Goal: Transaction & Acquisition: Purchase product/service

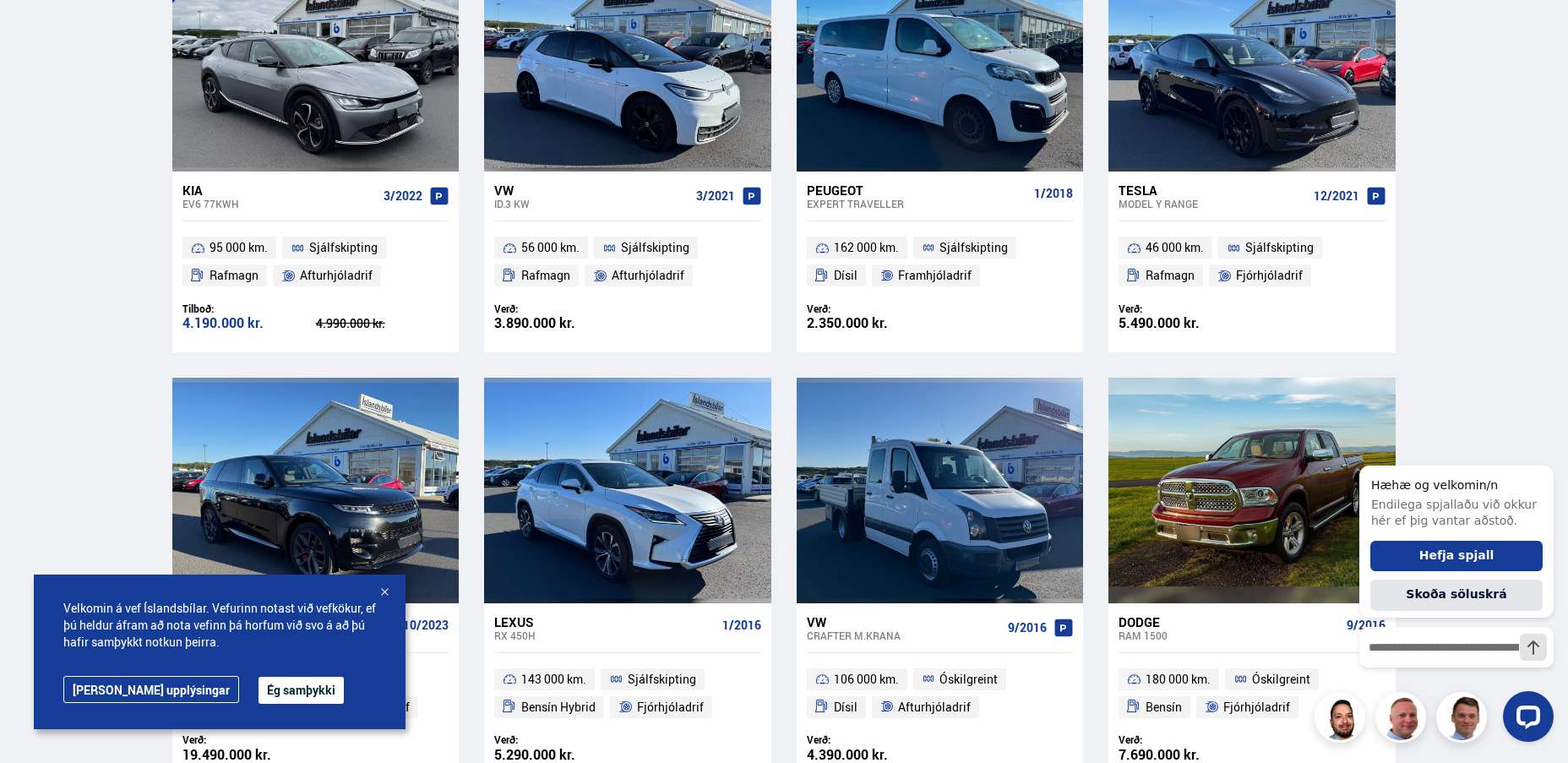
click at [384, 587] on div at bounding box center [384, 593] width 17 height 17
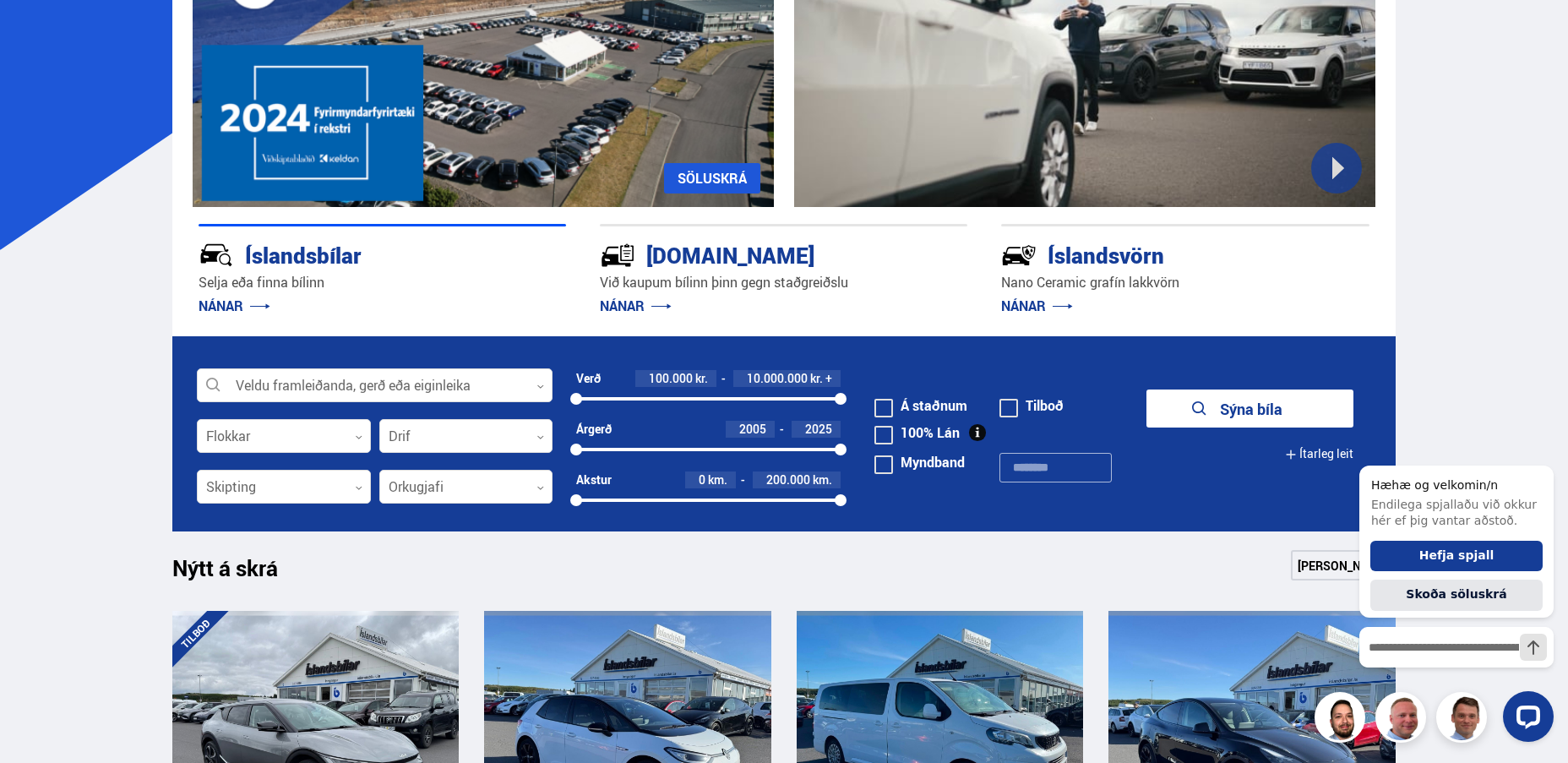
scroll to position [253, 0]
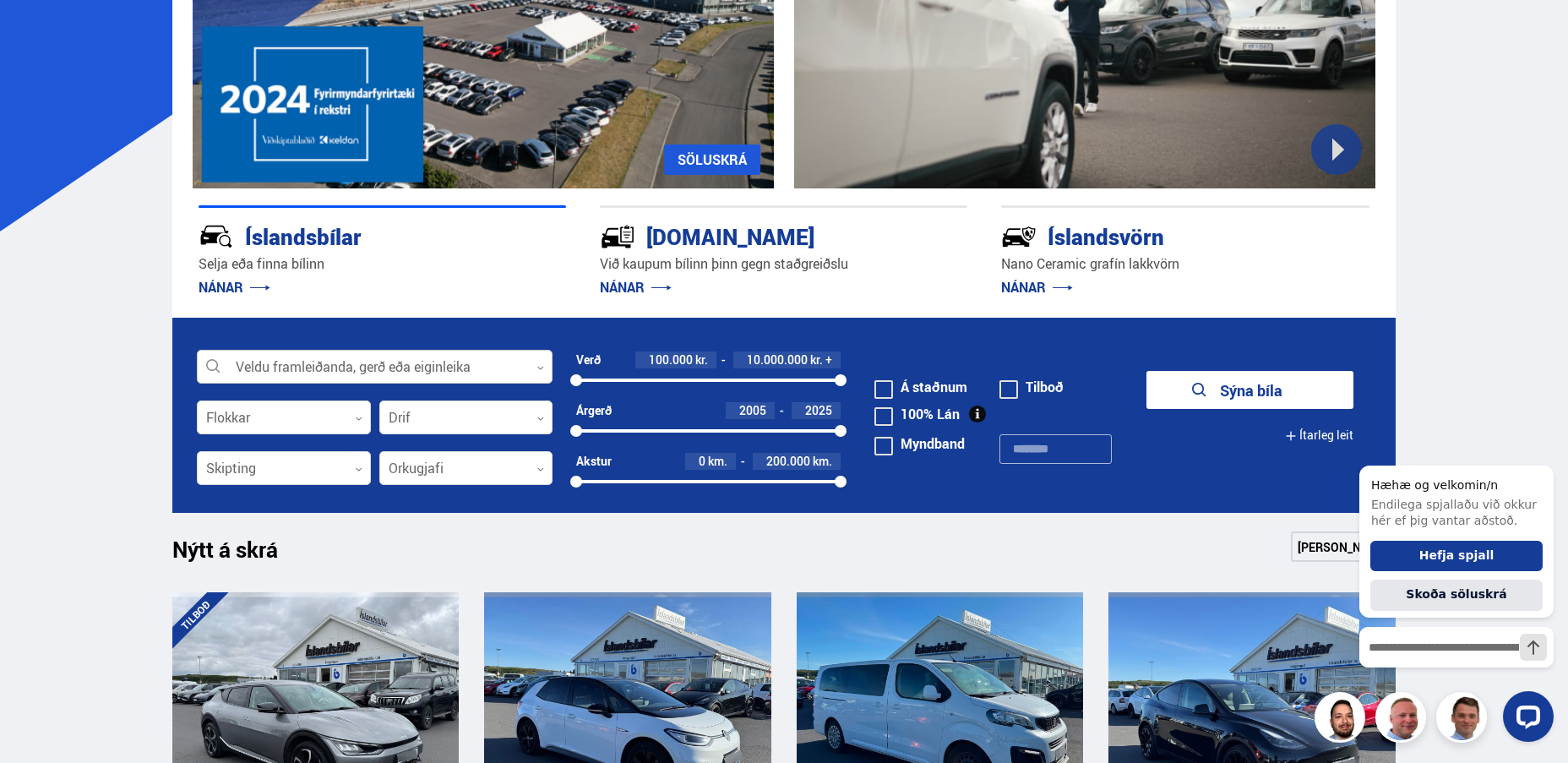
click at [421, 368] on div at bounding box center [374, 368] width 355 height 33
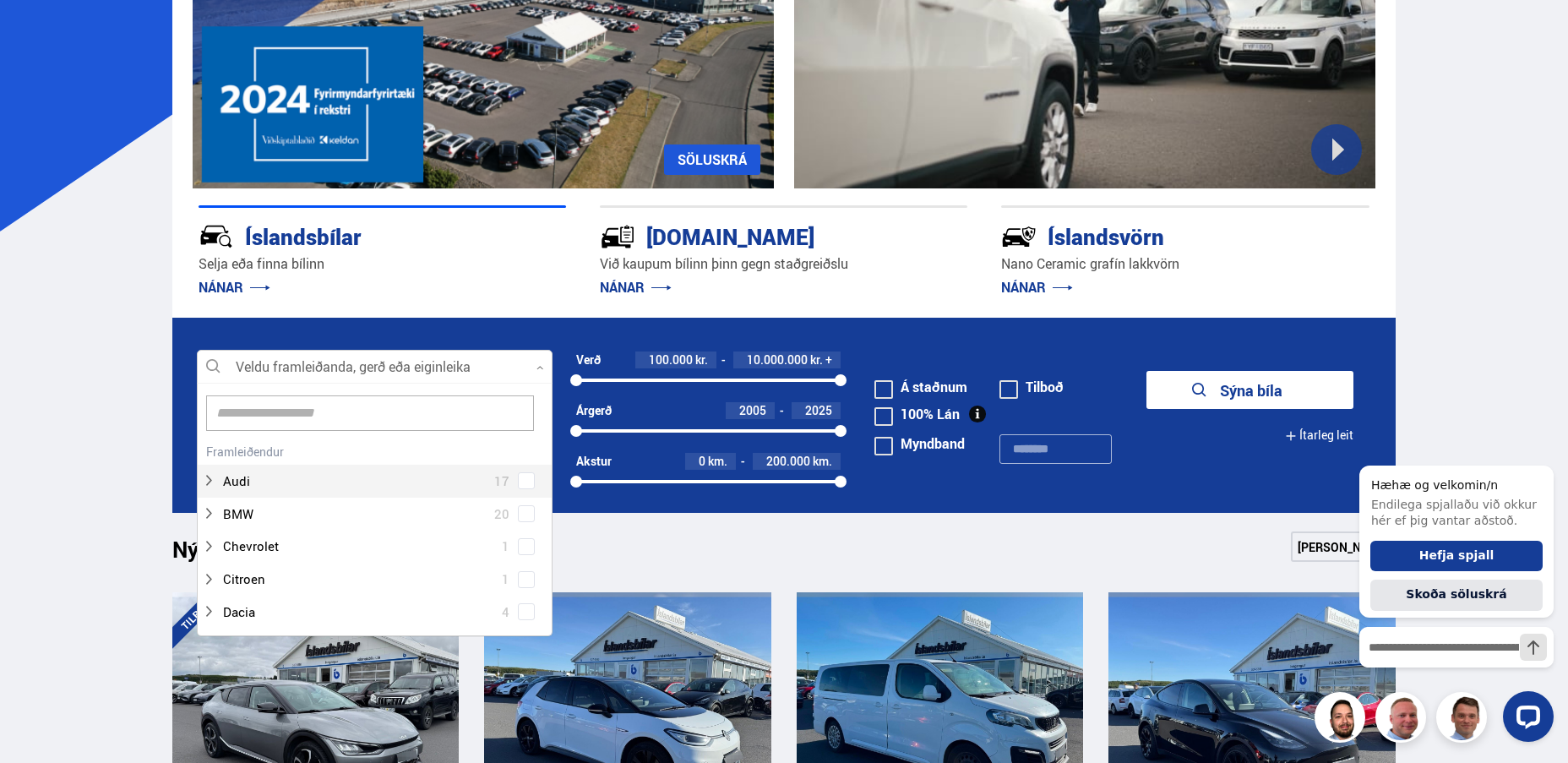
scroll to position [0, 0]
click at [357, 417] on input at bounding box center [369, 427] width 328 height 35
type input "***"
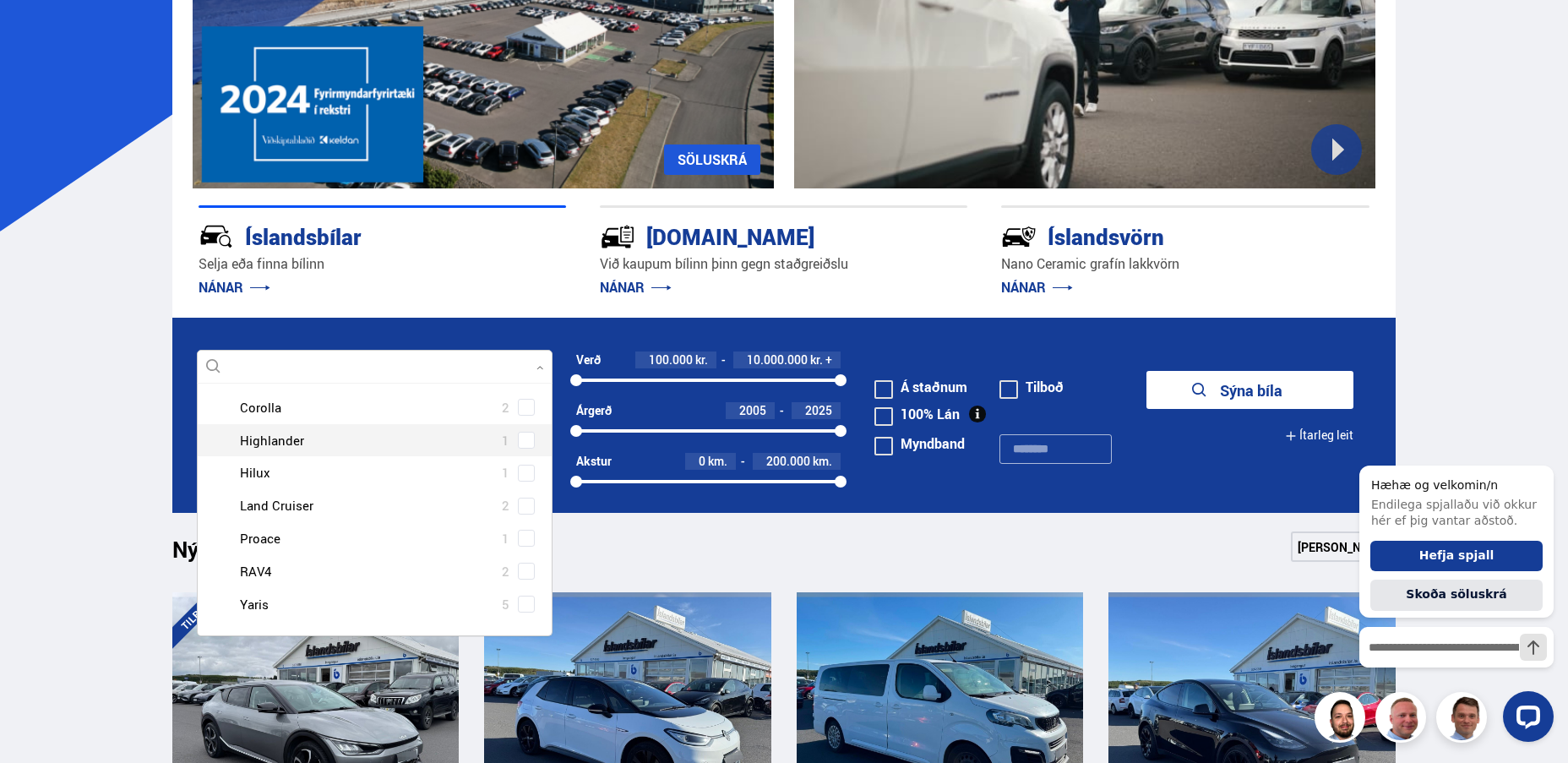
scroll to position [252, 0]
click at [316, 502] on div at bounding box center [392, 504] width 312 height 24
click at [523, 506] on span at bounding box center [526, 504] width 6 height 6
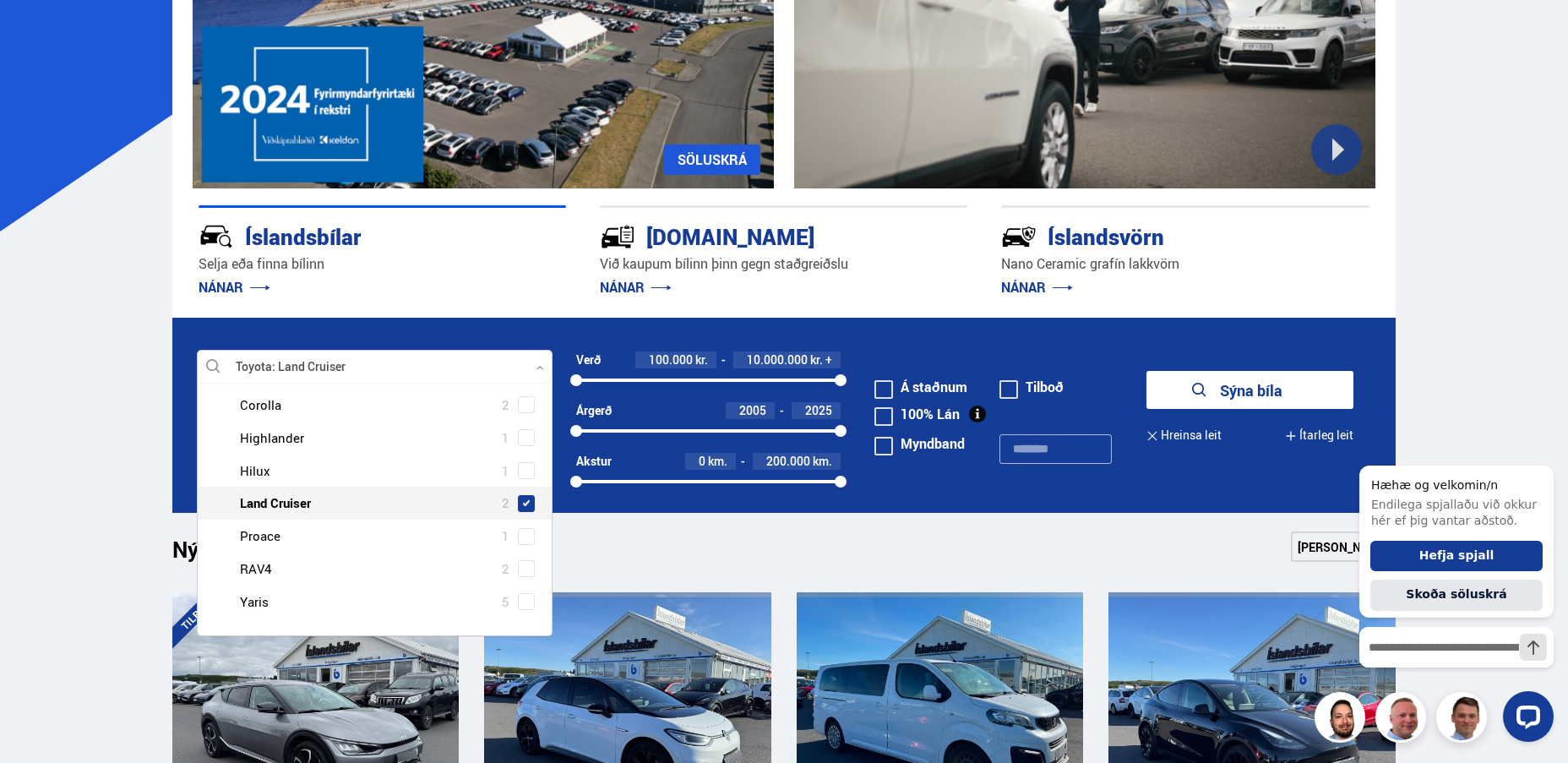
scroll to position [220, 0]
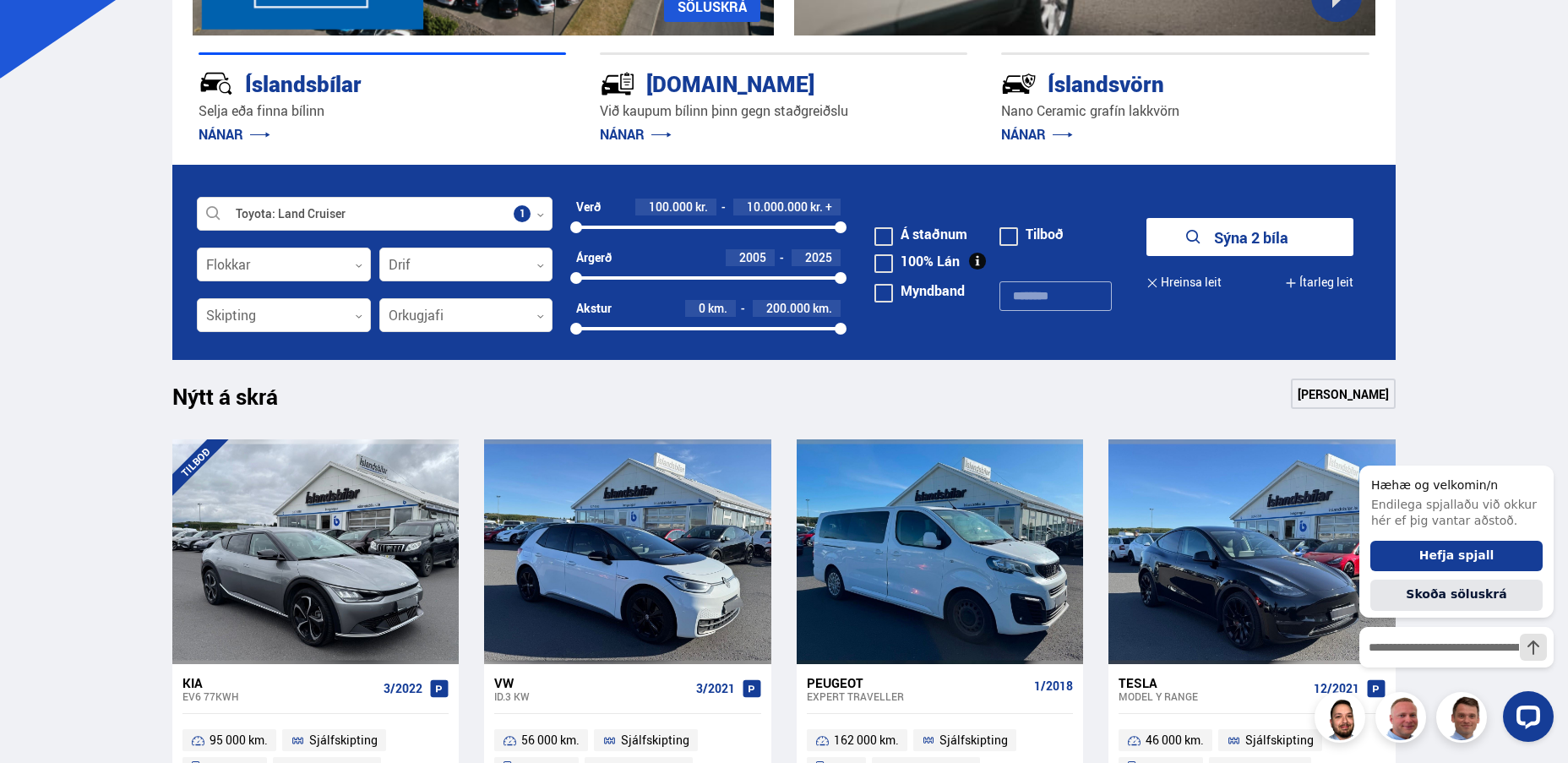
scroll to position [422, 0]
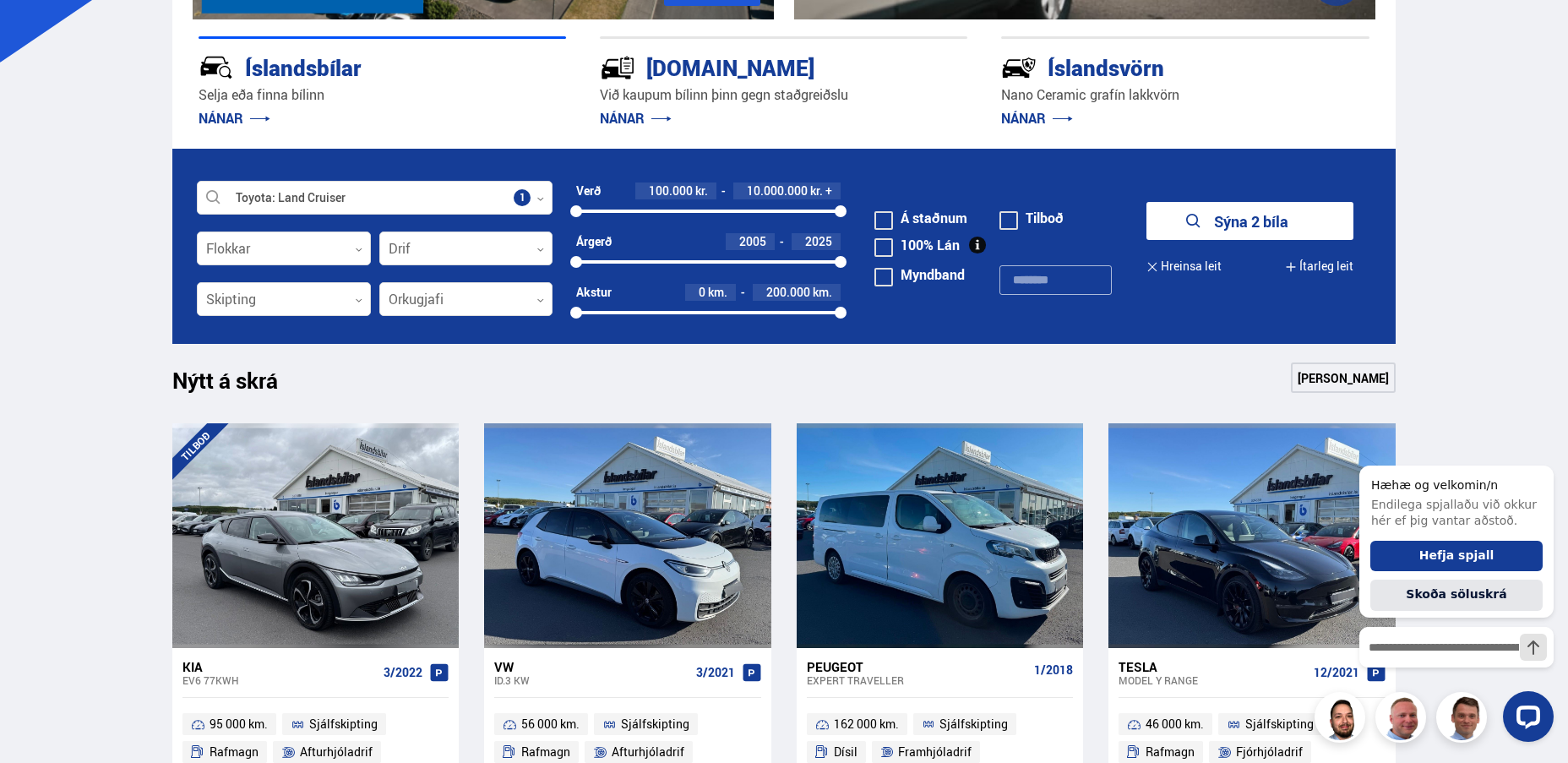
click at [1240, 221] on button "Sýna 2 bíla" at bounding box center [1250, 221] width 207 height 38
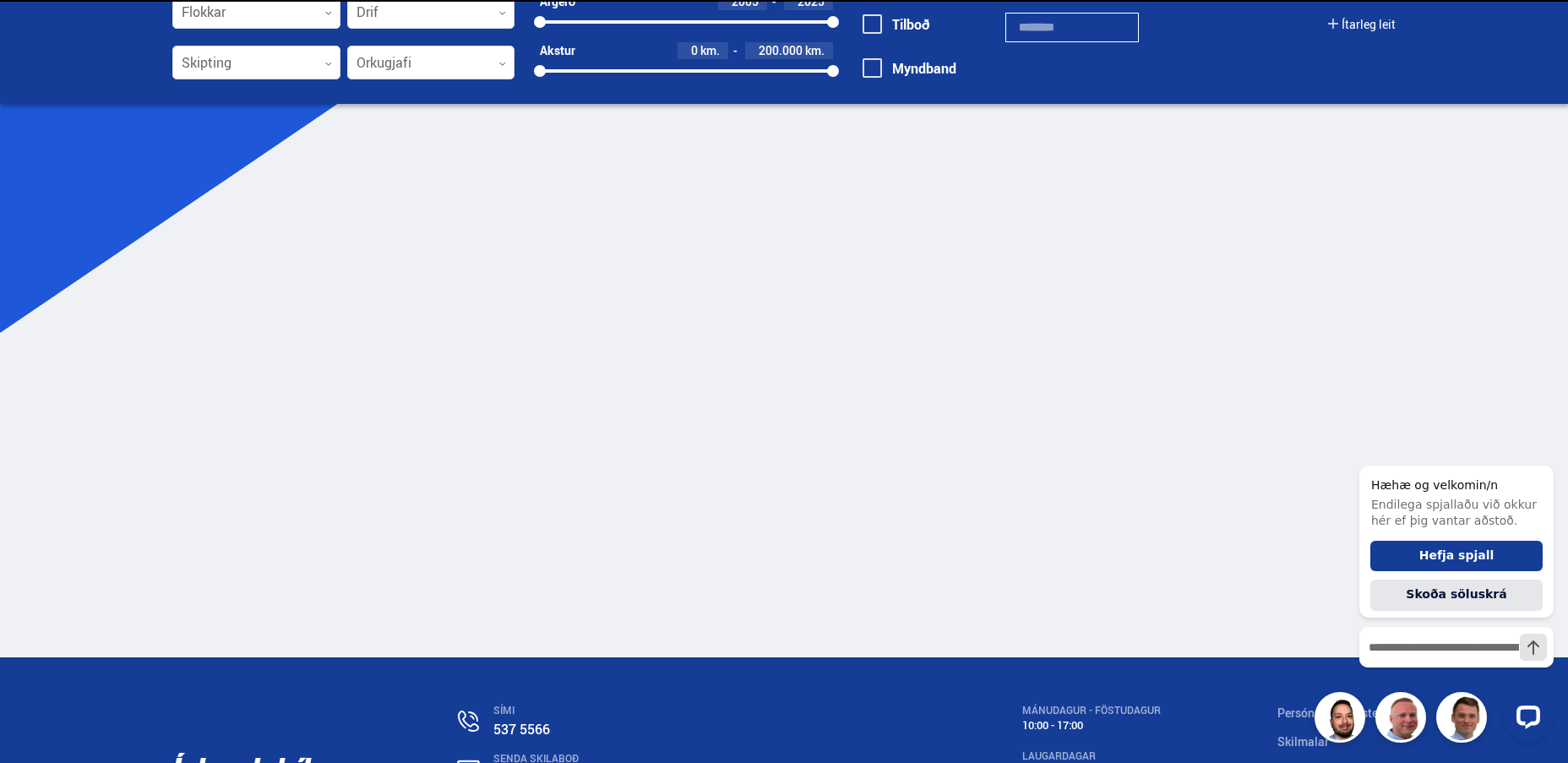
scroll to position [158, 0]
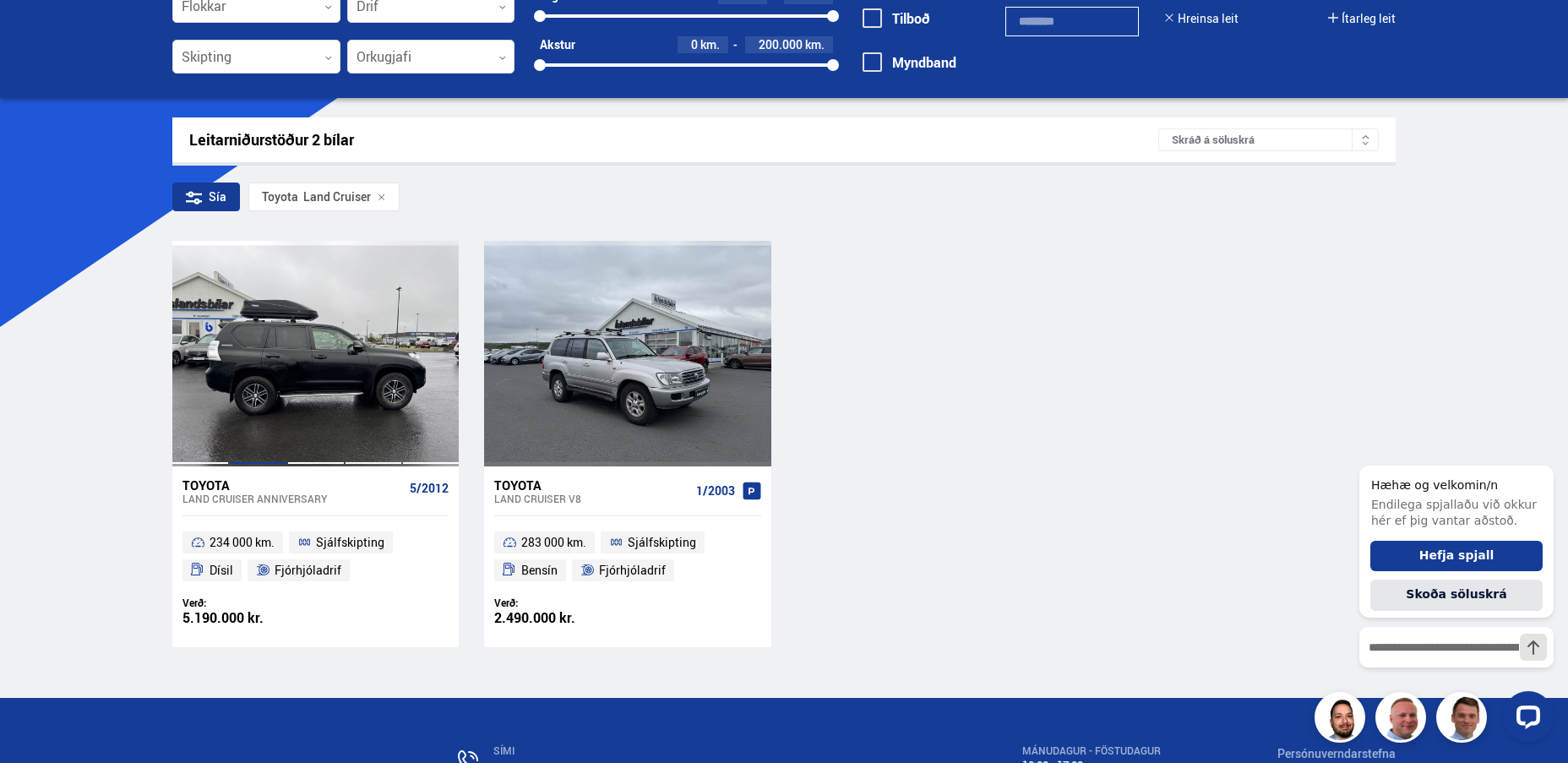
click at [234, 352] on div at bounding box center [258, 354] width 58 height 225
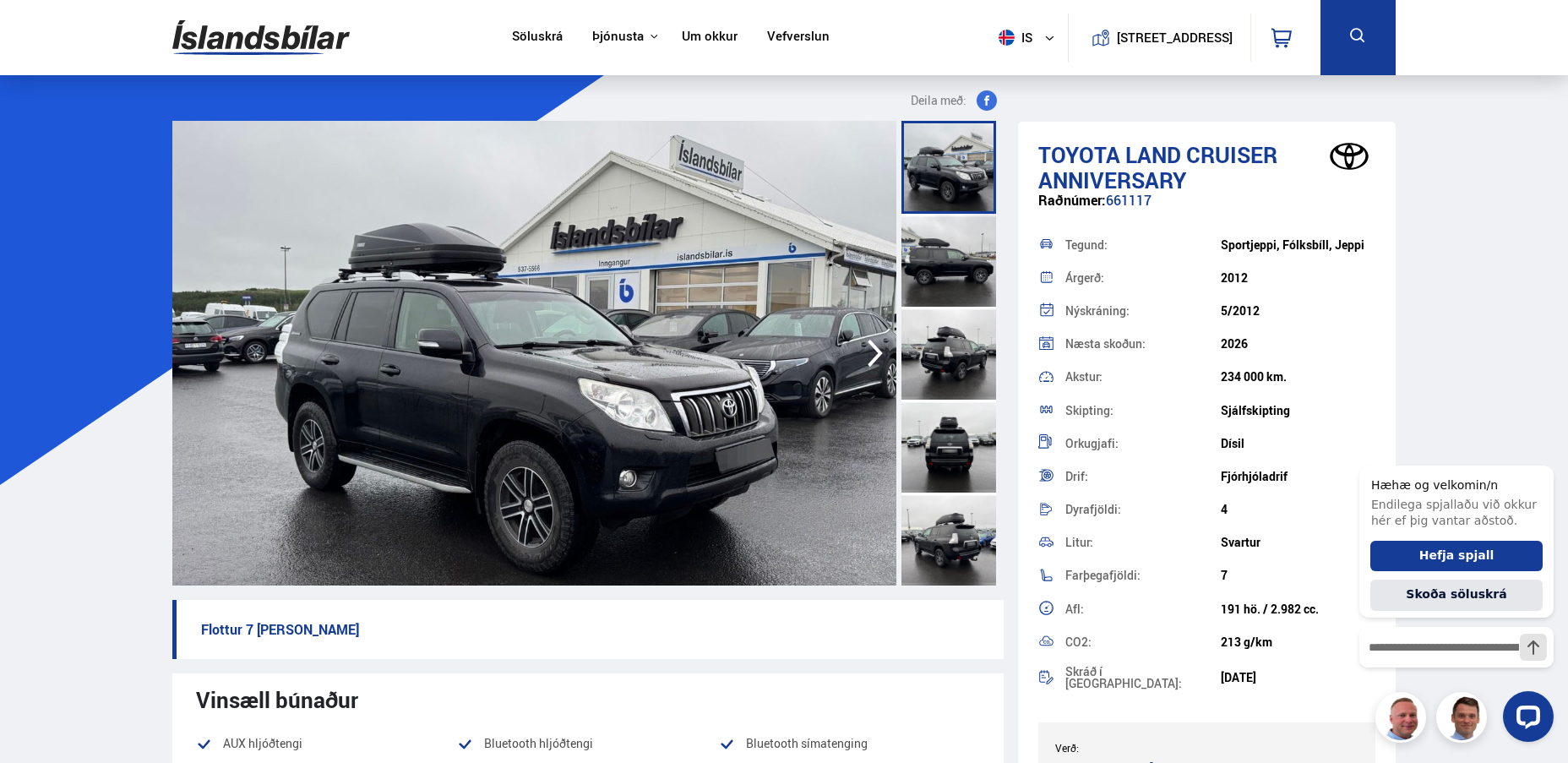
click at [941, 235] on div at bounding box center [949, 260] width 95 height 93
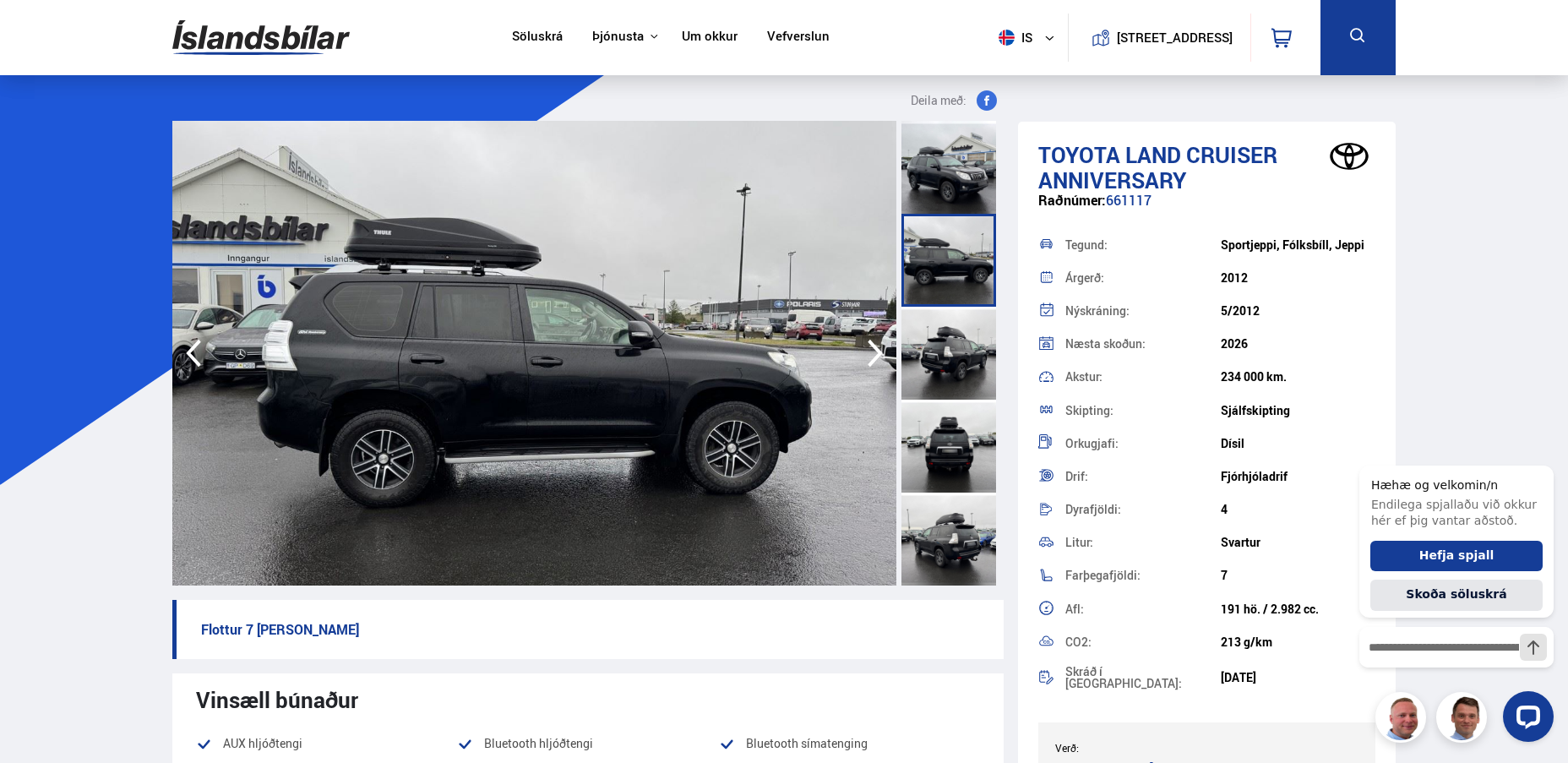
click at [933, 348] on div at bounding box center [949, 354] width 95 height 93
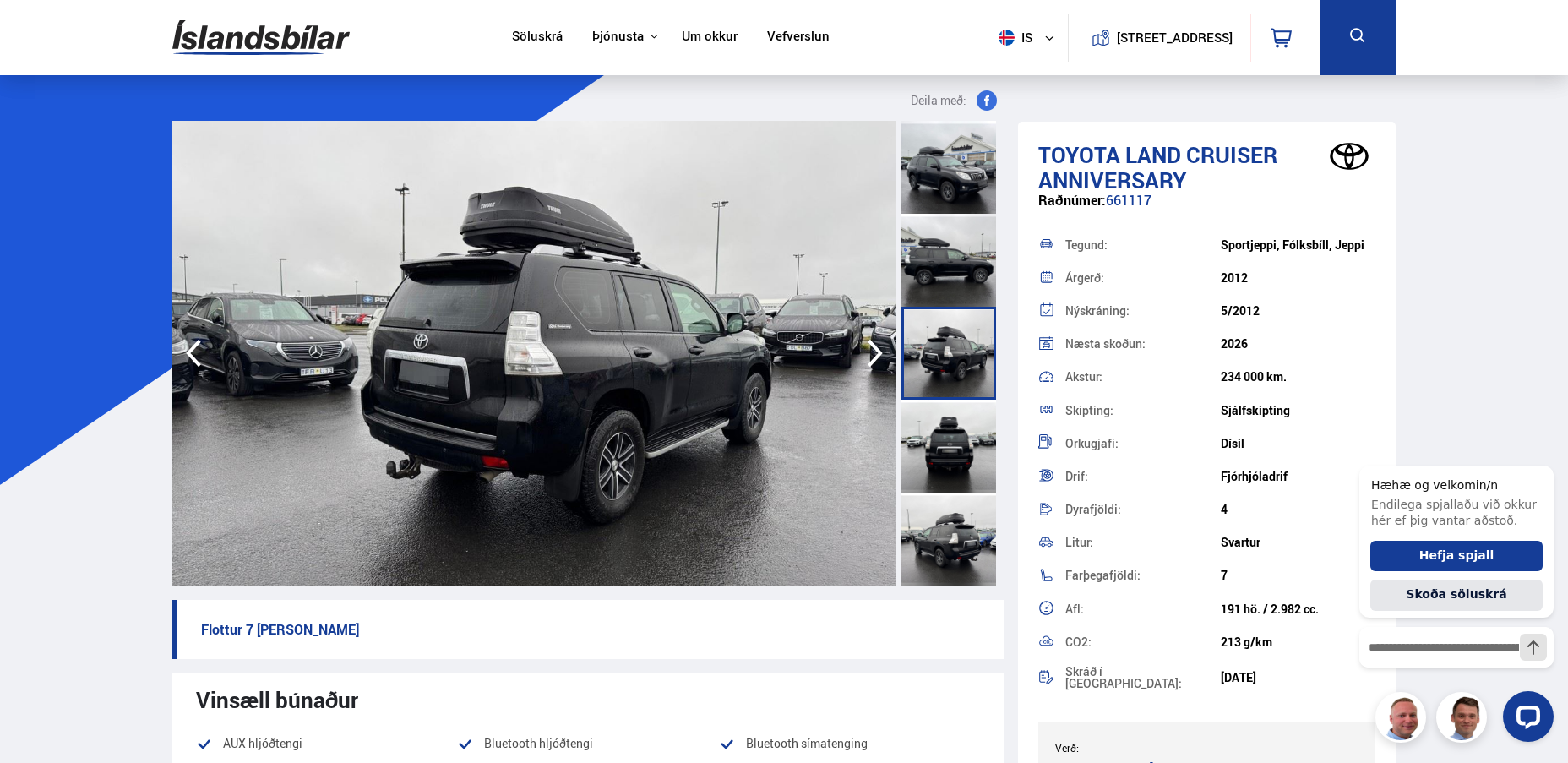
click at [921, 446] on div at bounding box center [949, 446] width 95 height 93
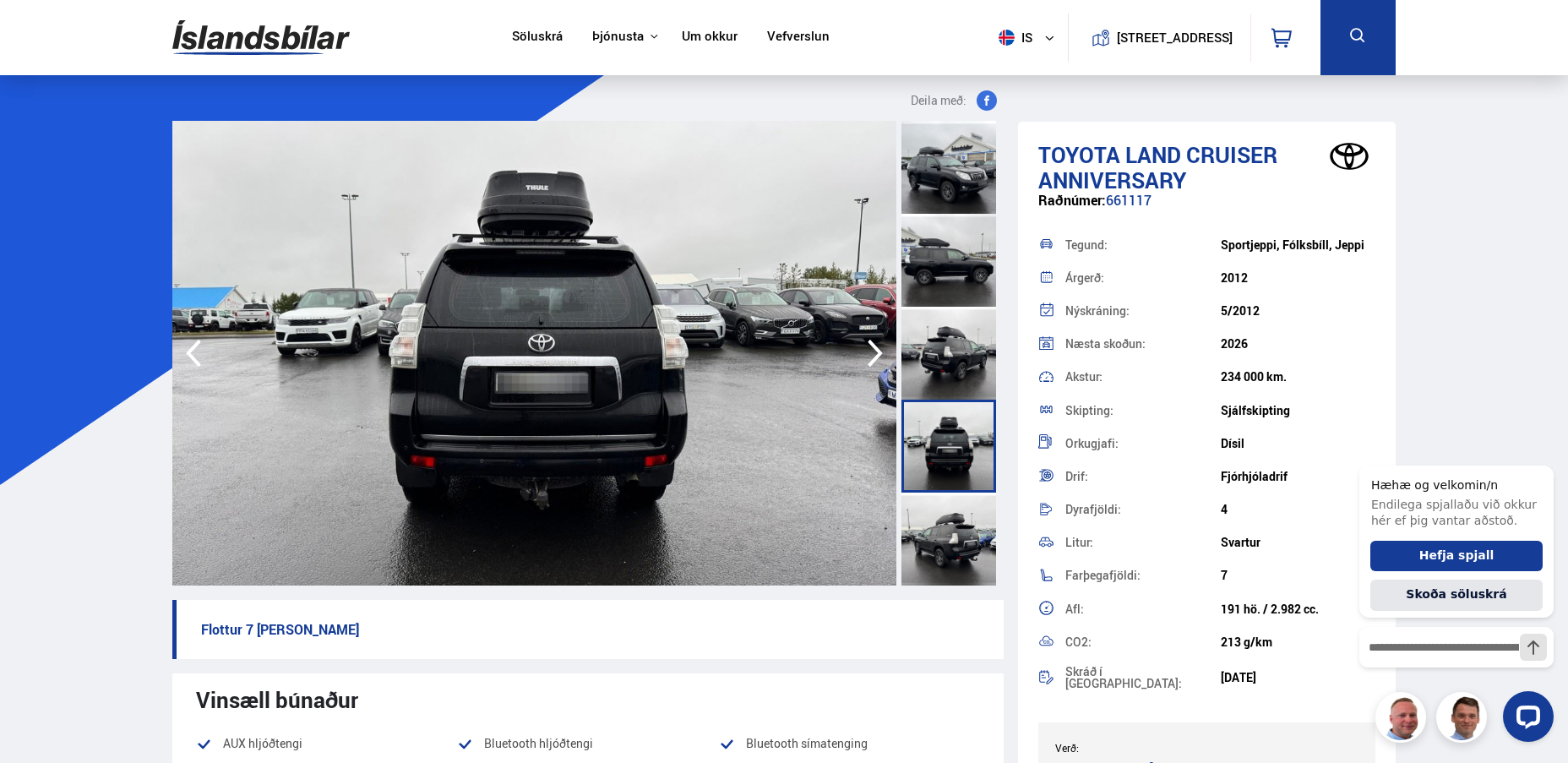
click at [925, 513] on div at bounding box center [949, 539] width 95 height 93
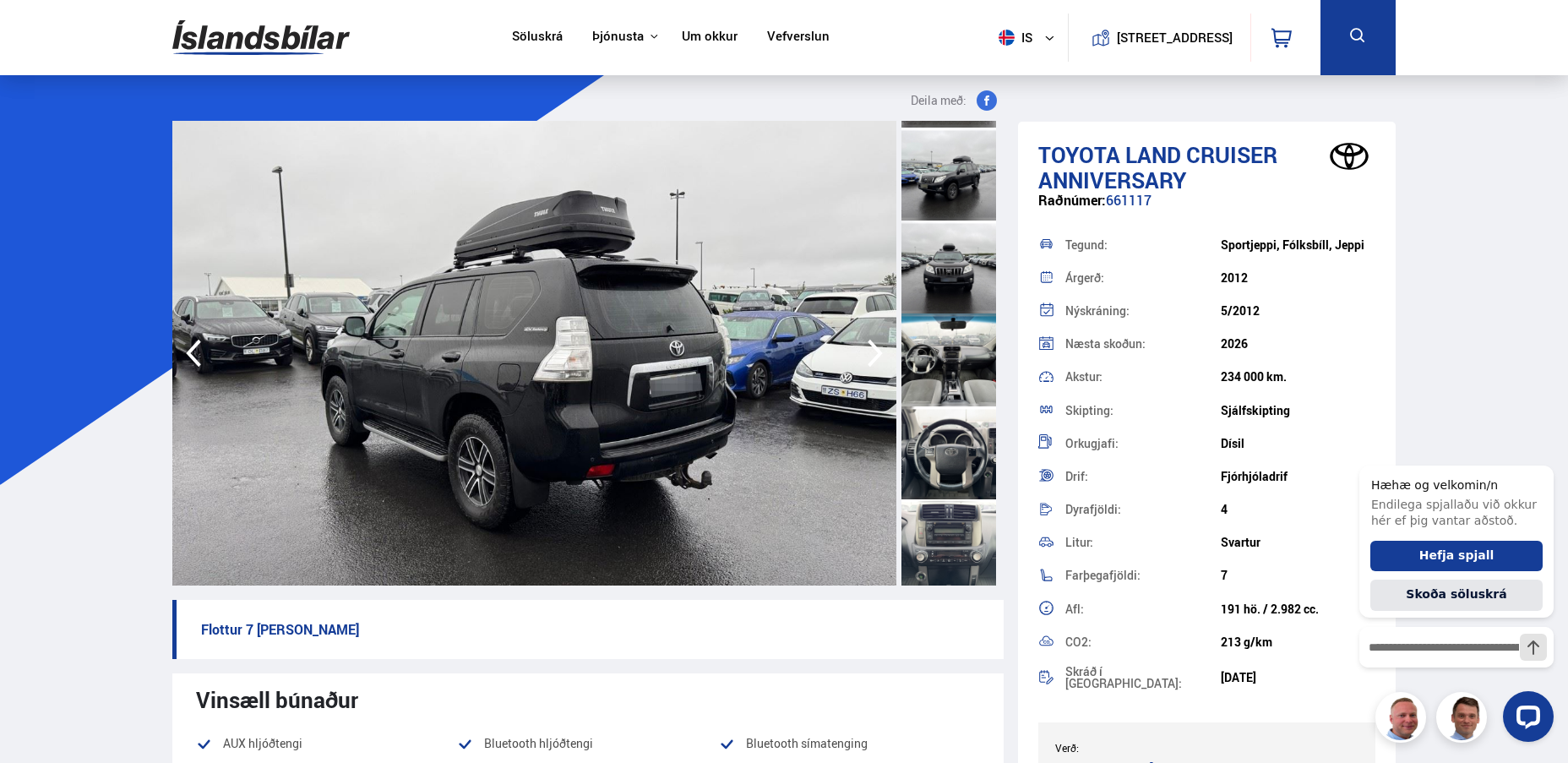
scroll to position [591, 0]
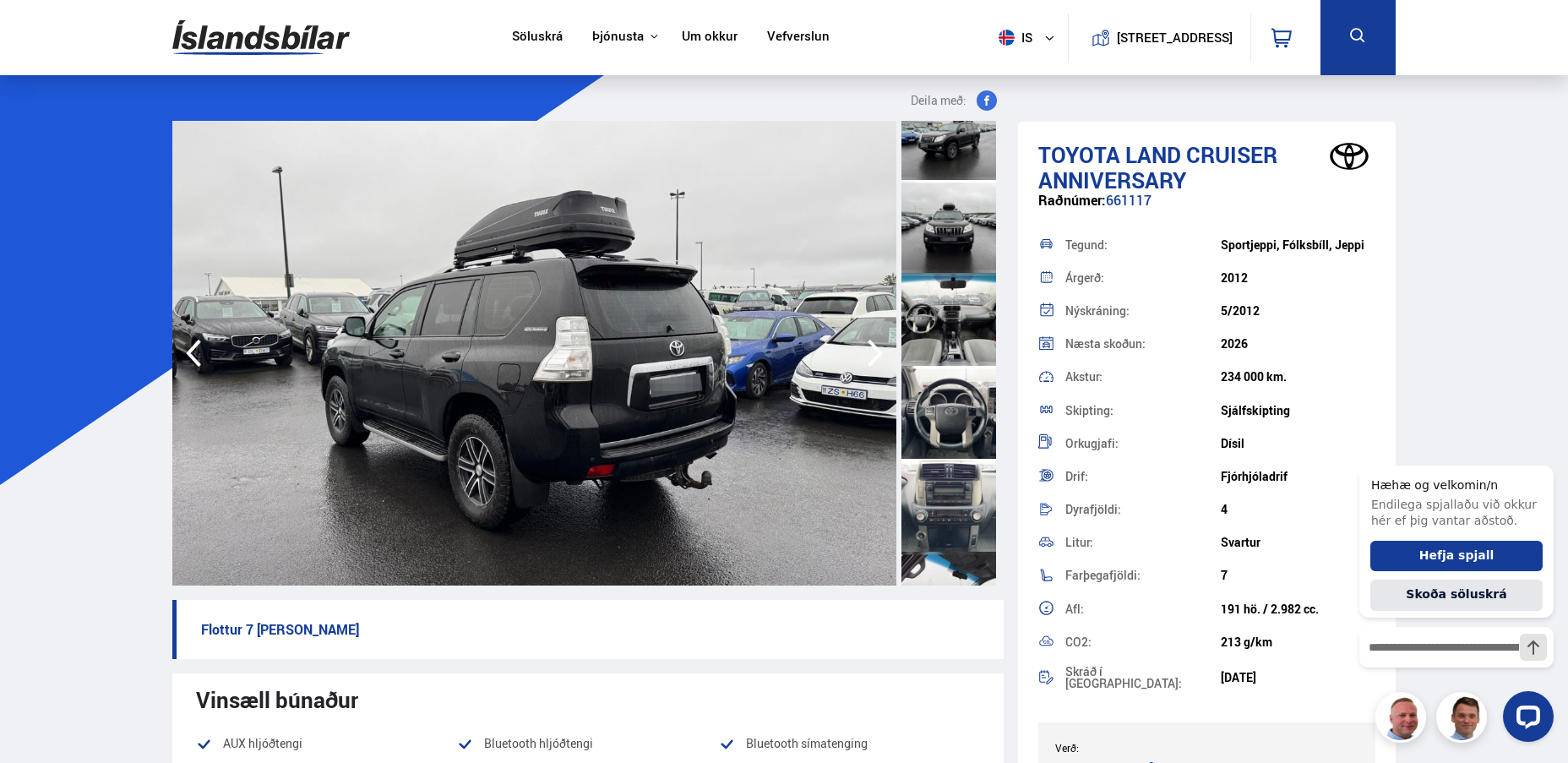
click at [940, 305] on div at bounding box center [949, 319] width 95 height 93
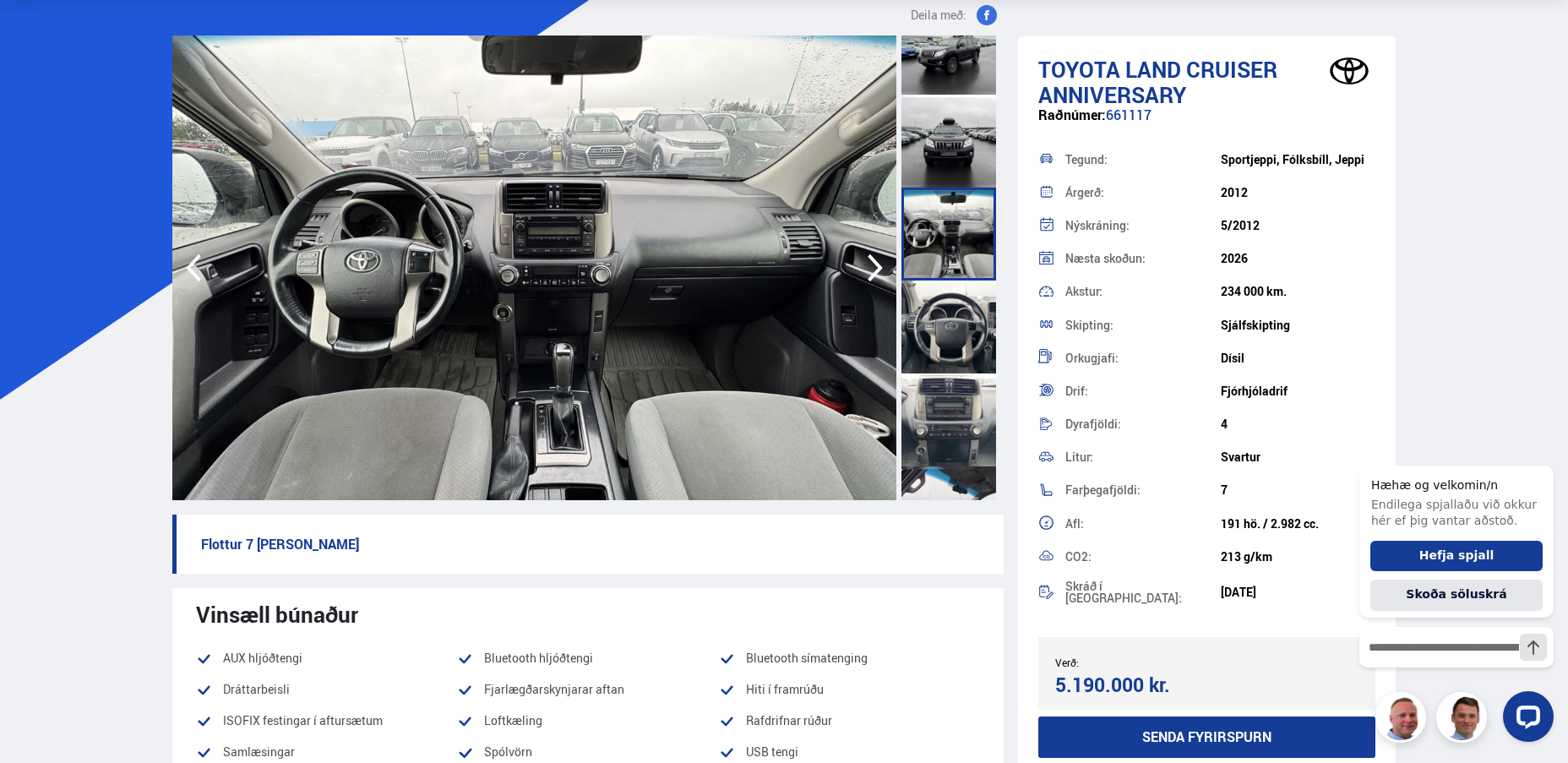
scroll to position [84, 0]
click at [932, 412] on div at bounding box center [949, 420] width 95 height 93
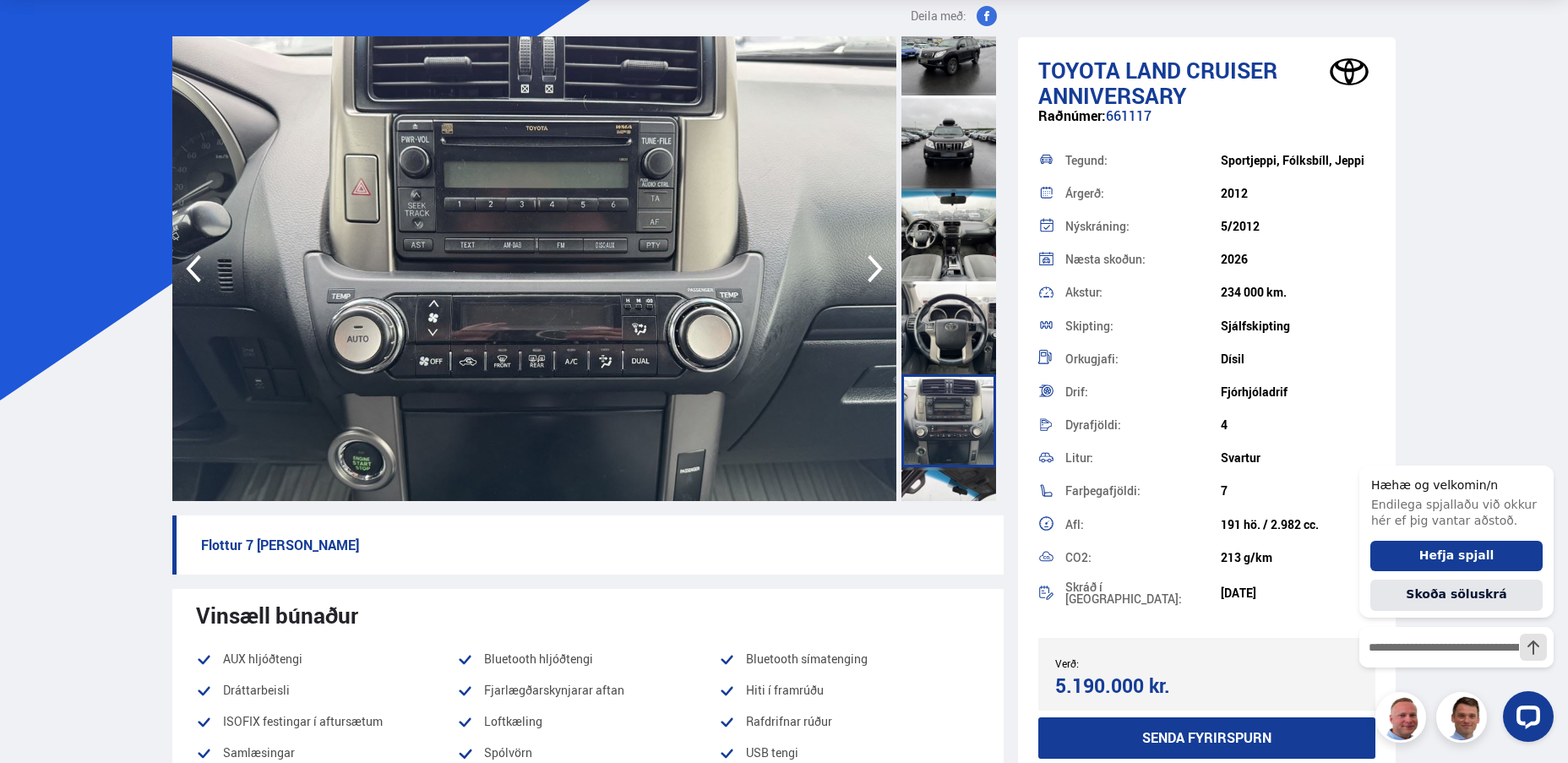
click at [865, 252] on icon "button" at bounding box center [875, 269] width 33 height 41
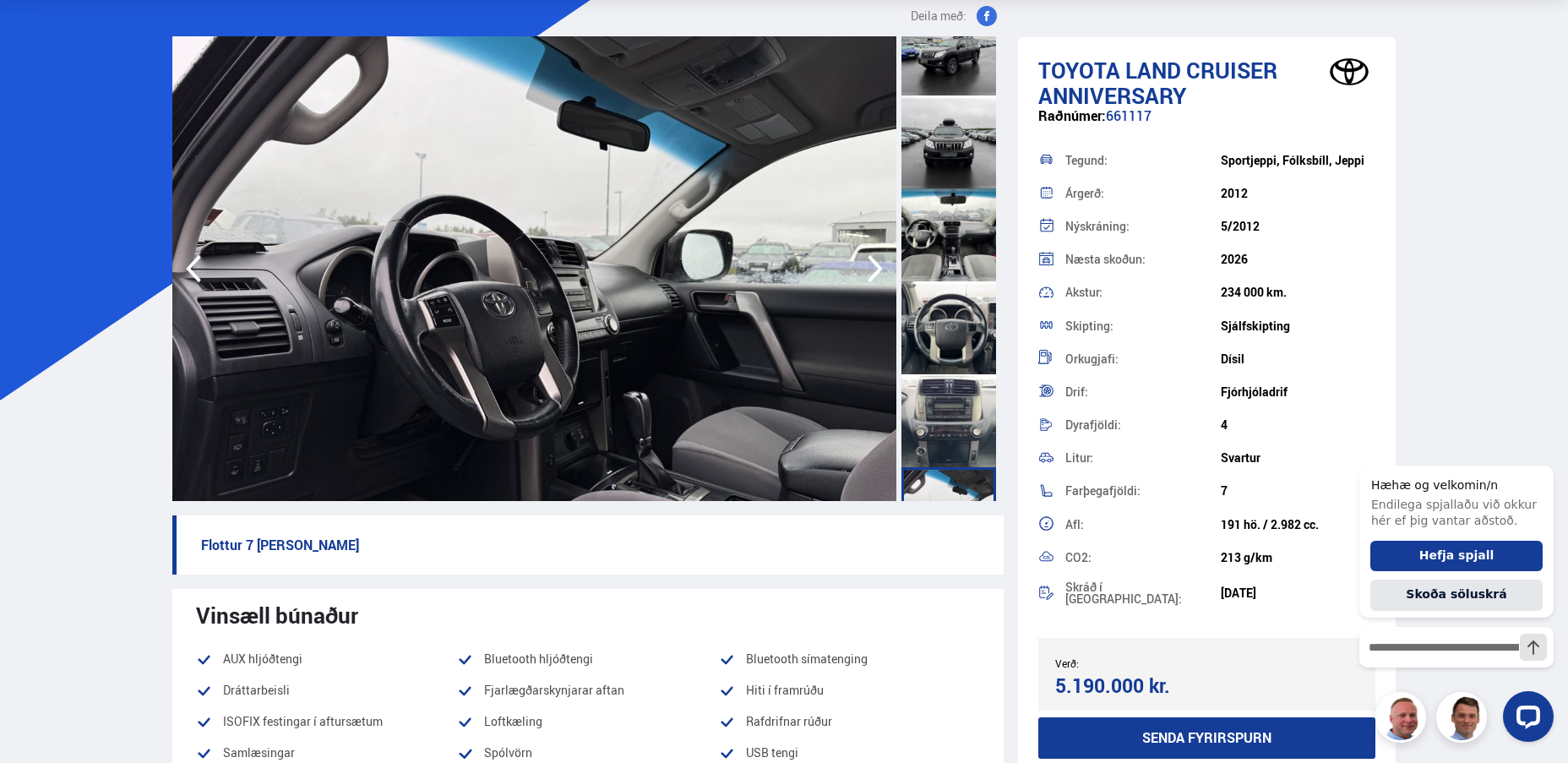
click at [865, 252] on icon "button" at bounding box center [875, 269] width 33 height 41
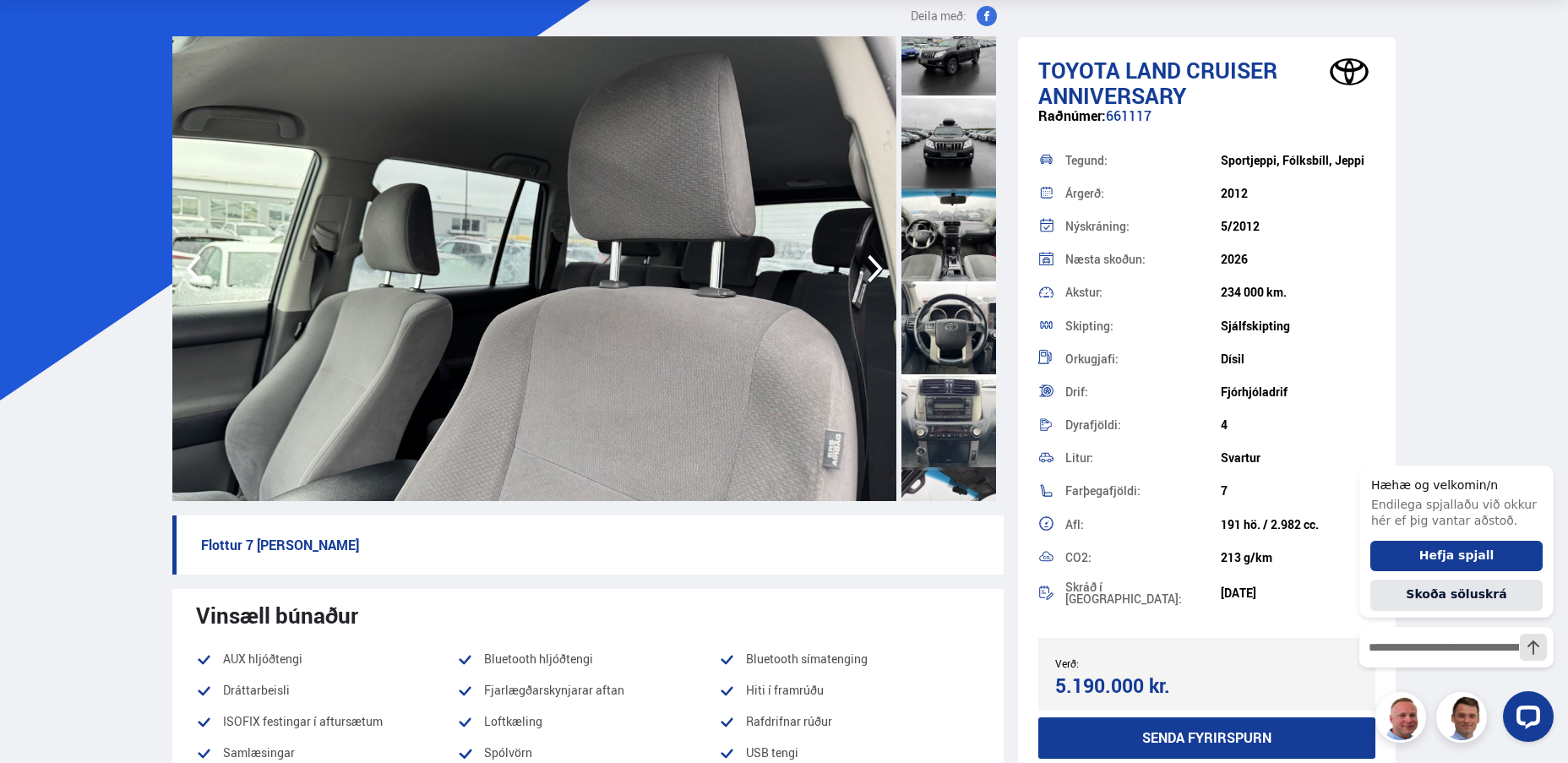
click at [865, 252] on icon "button" at bounding box center [875, 269] width 33 height 41
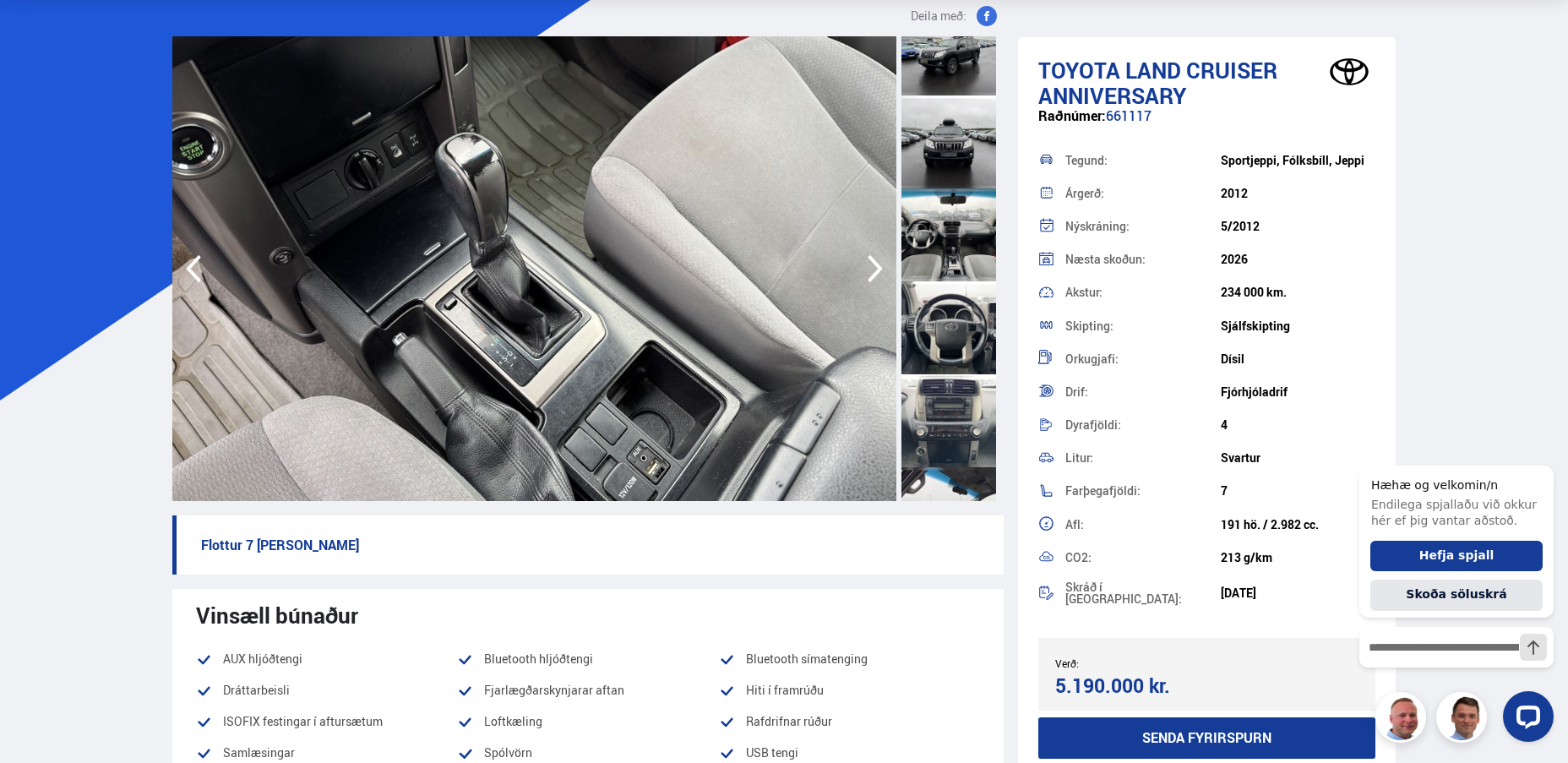
click at [845, 253] on div at bounding box center [534, 268] width 724 height 465
click at [872, 253] on icon "button" at bounding box center [875, 269] width 33 height 41
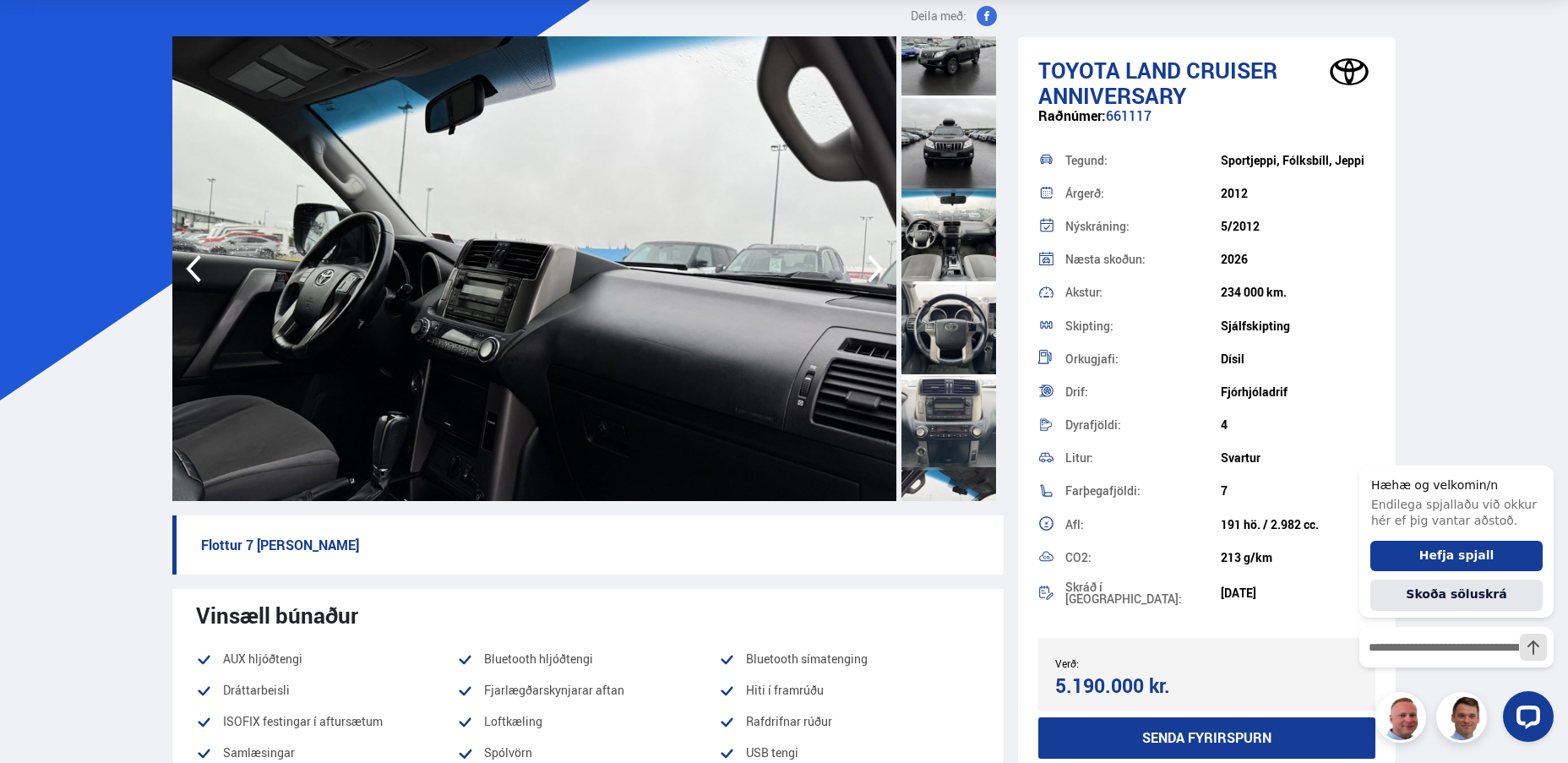
click at [872, 253] on icon "button" at bounding box center [875, 269] width 33 height 41
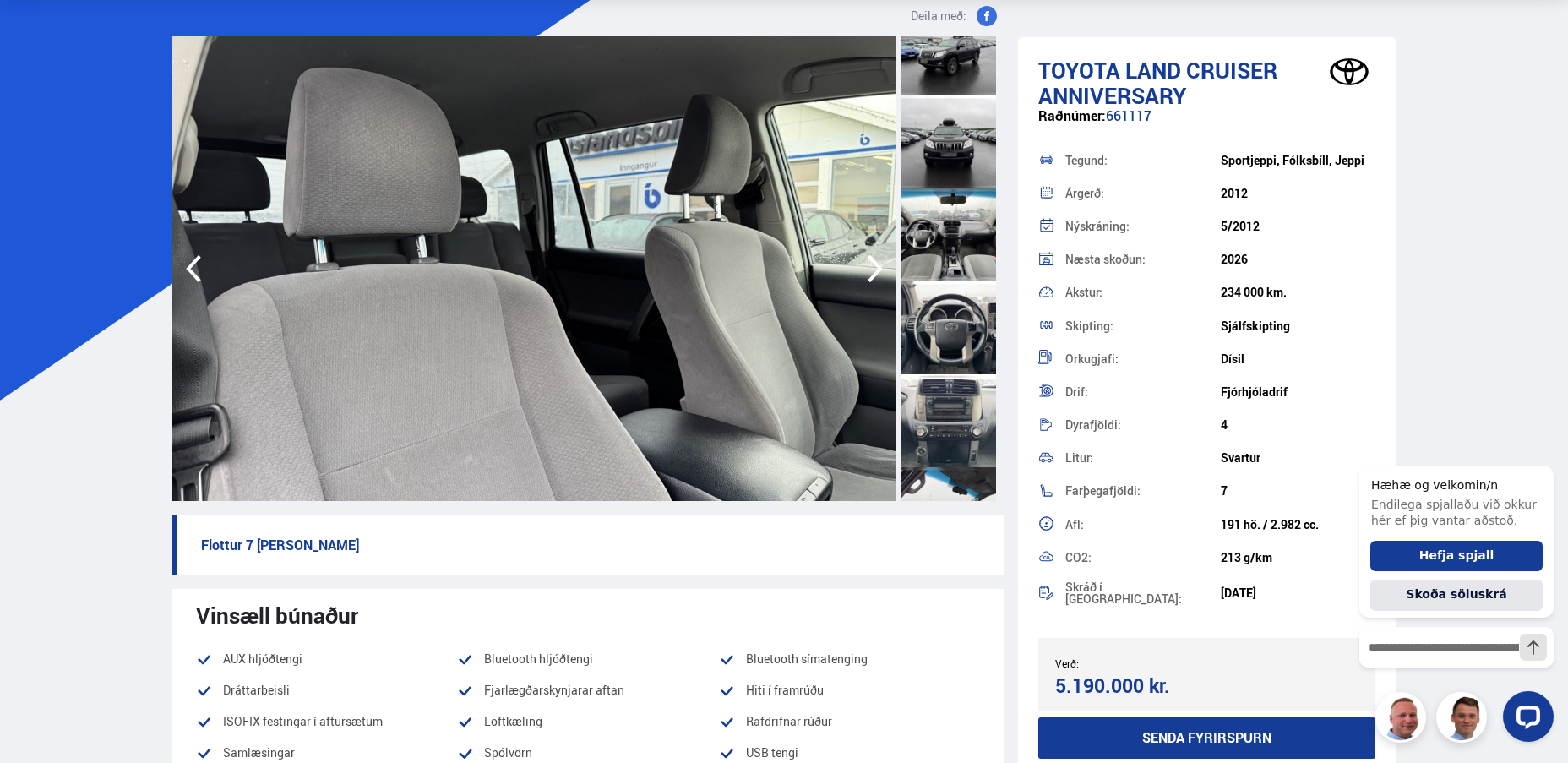
click at [872, 253] on icon "button" at bounding box center [875, 269] width 33 height 41
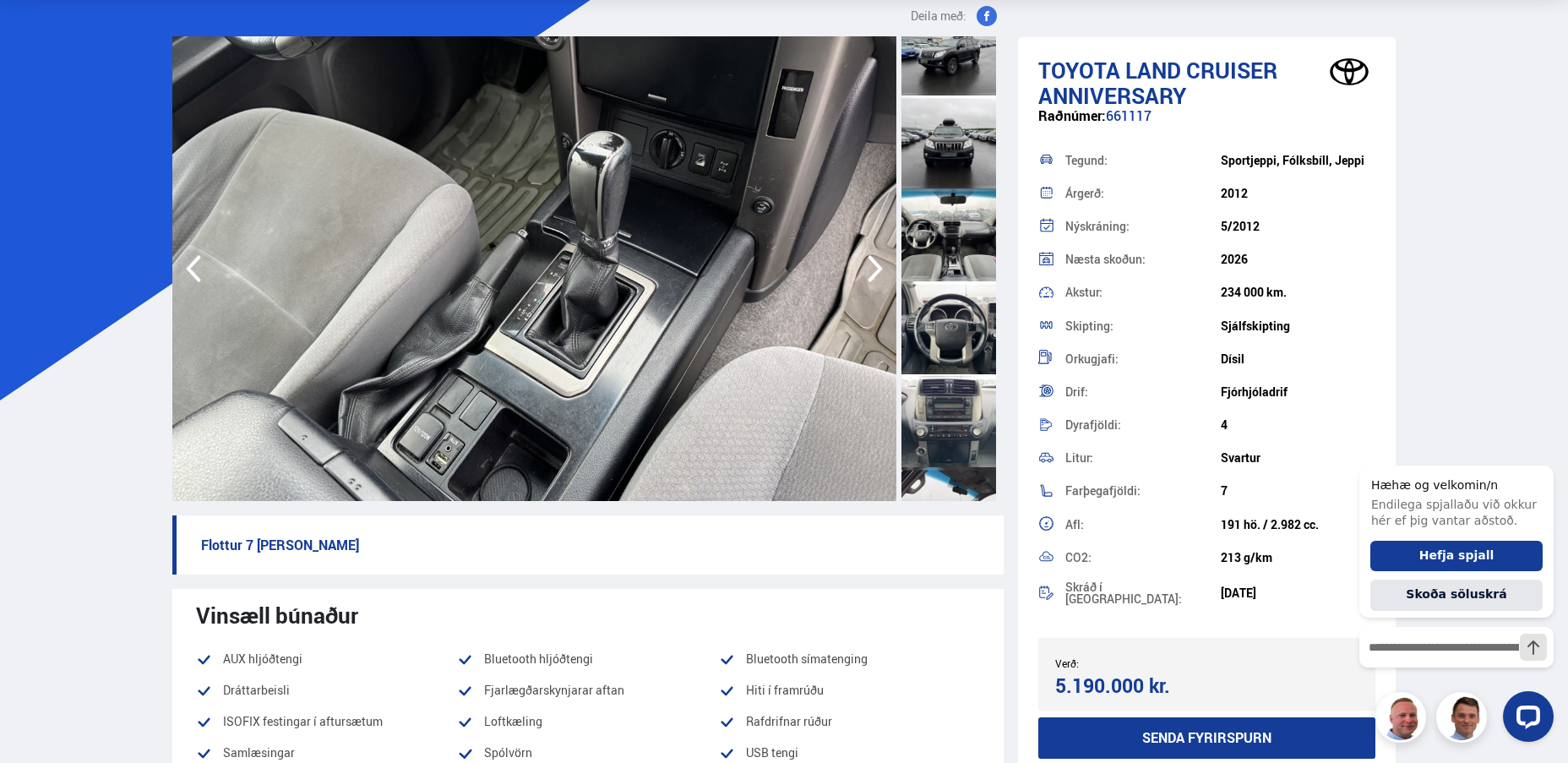
click at [872, 253] on icon "button" at bounding box center [875, 269] width 33 height 41
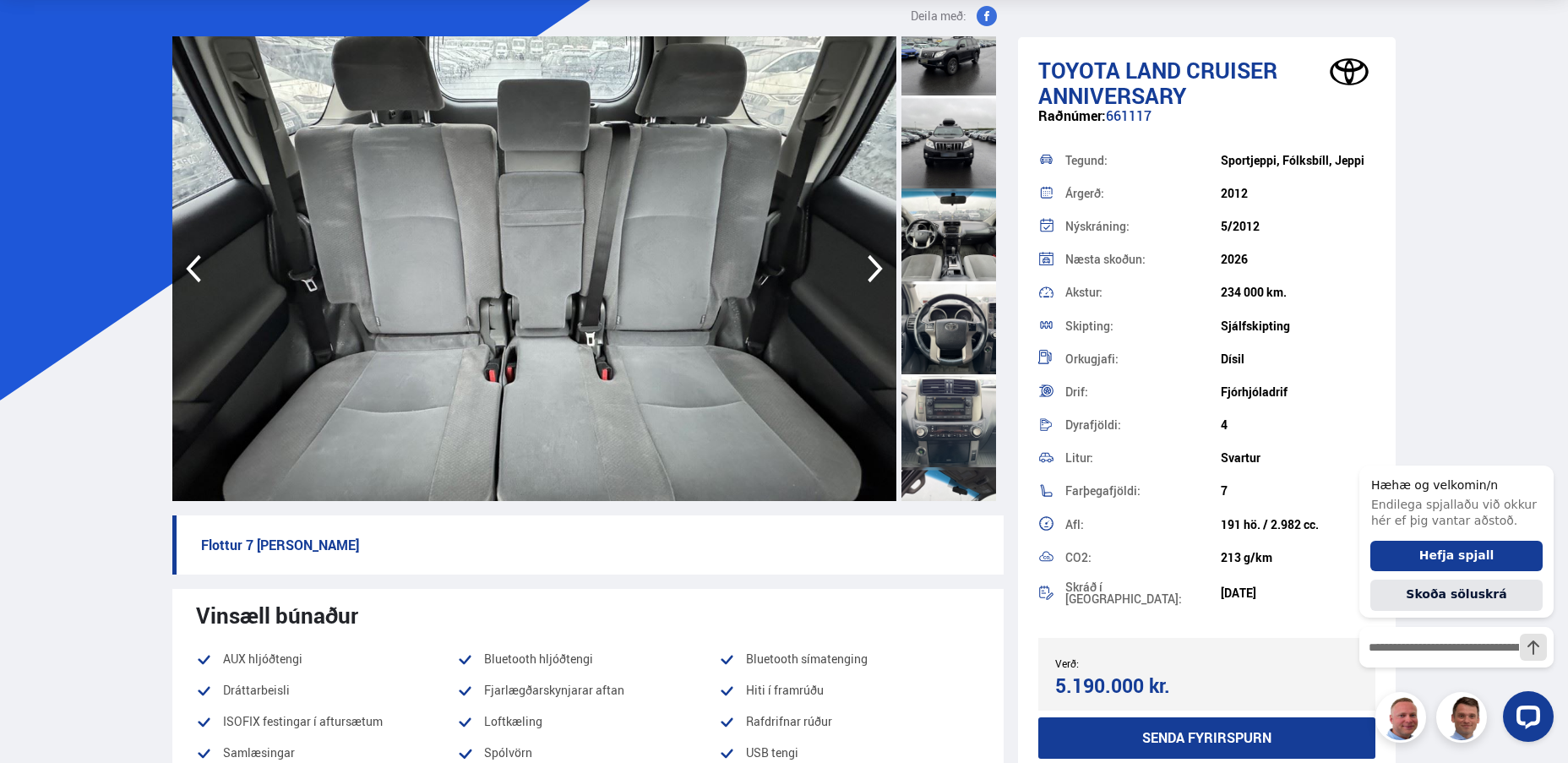
click at [872, 253] on icon "button" at bounding box center [875, 269] width 33 height 41
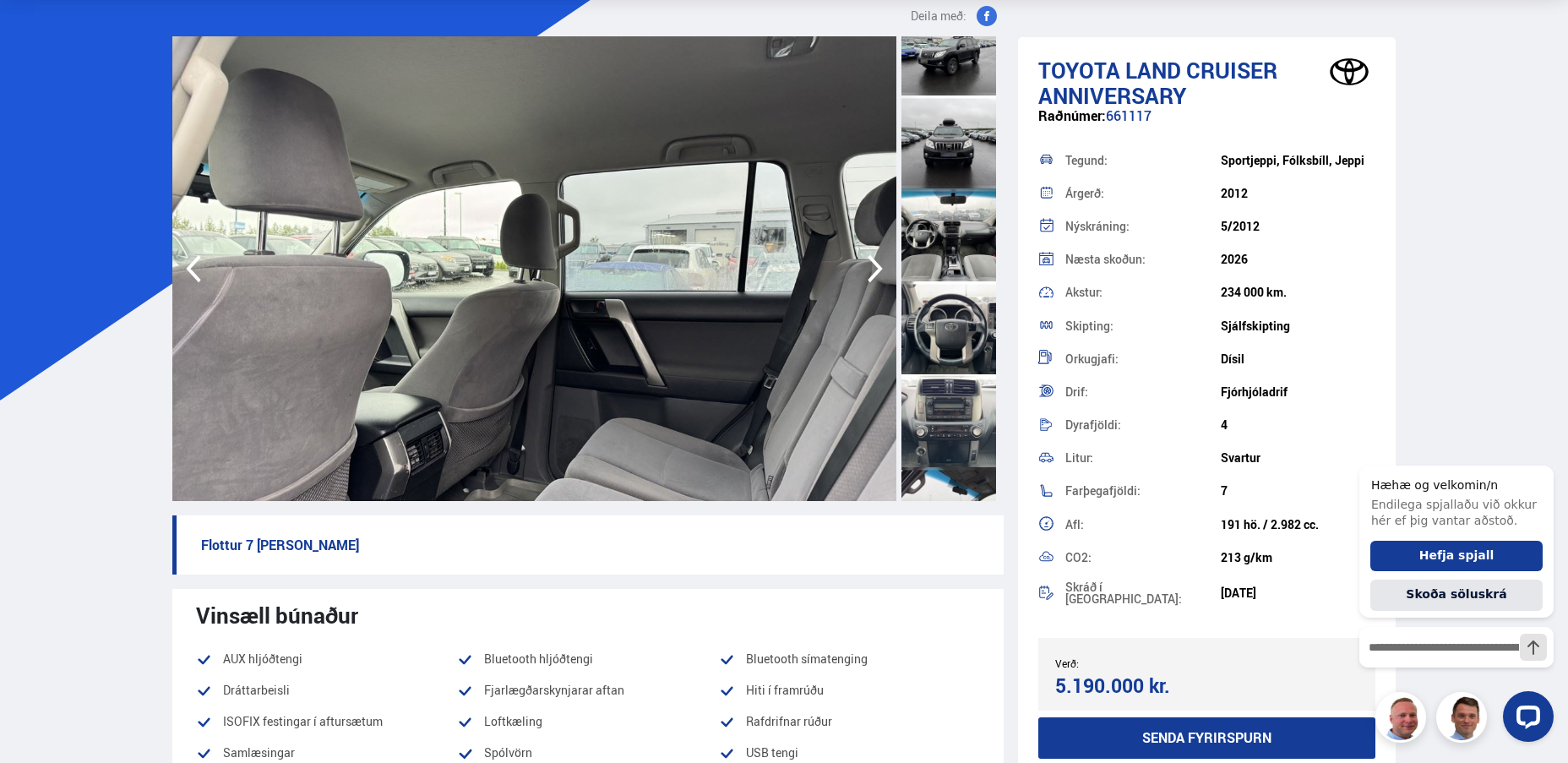
click at [872, 253] on icon "button" at bounding box center [875, 269] width 33 height 41
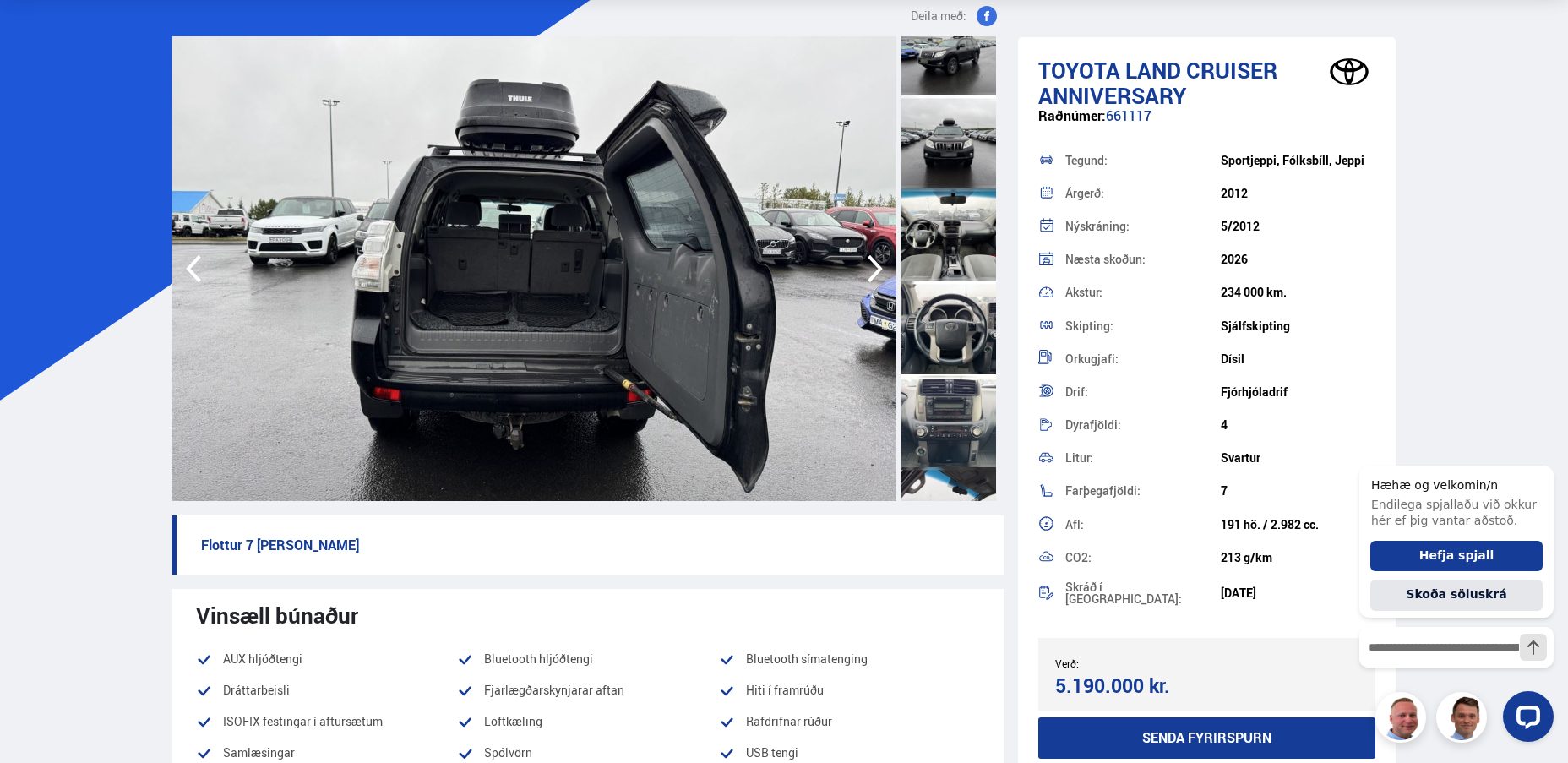
click at [872, 253] on icon "button" at bounding box center [875, 269] width 33 height 41
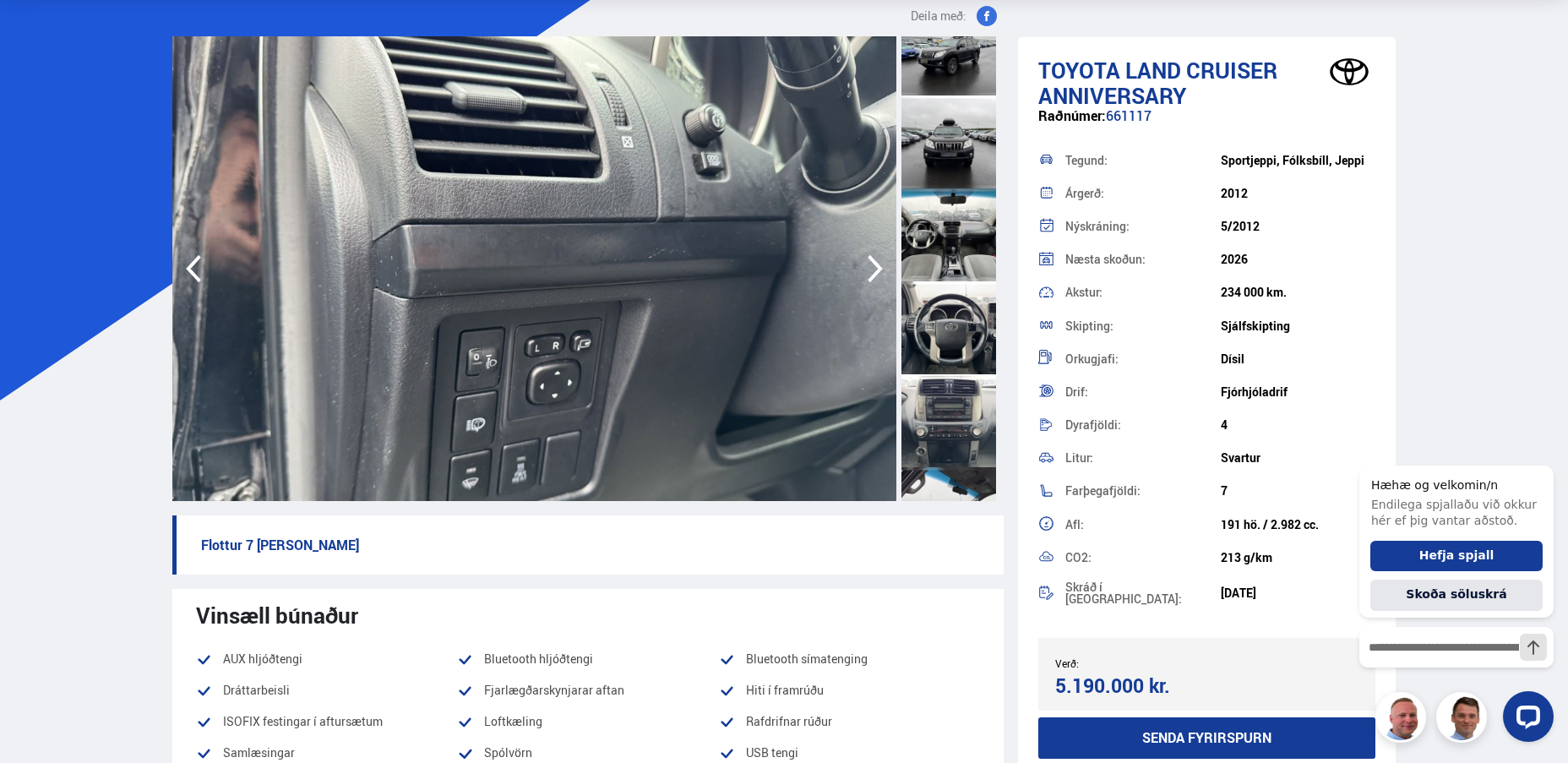
click at [872, 253] on icon "button" at bounding box center [875, 269] width 33 height 41
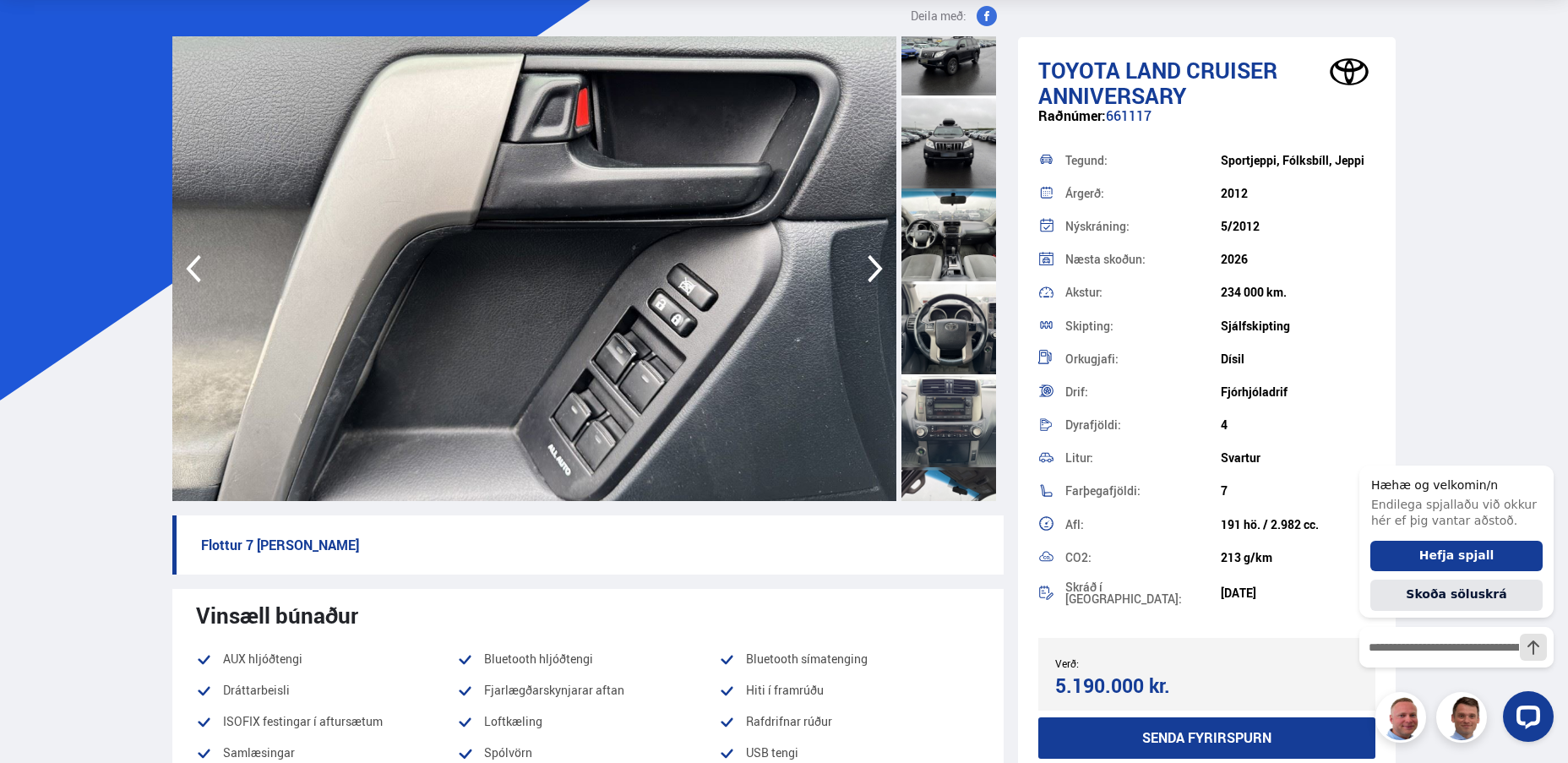
click at [872, 253] on icon "button" at bounding box center [875, 269] width 33 height 41
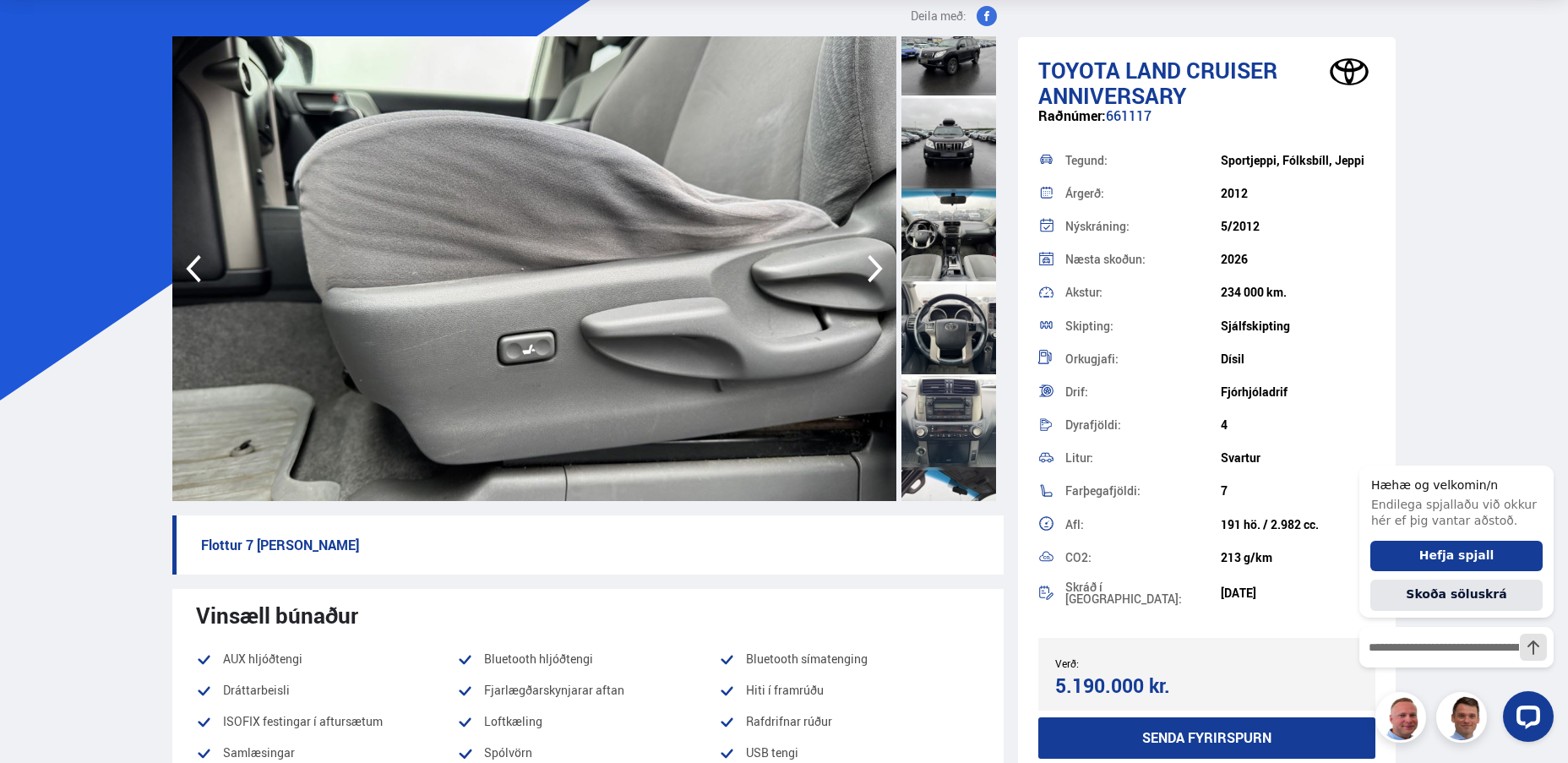
click at [872, 253] on icon "button" at bounding box center [875, 269] width 33 height 41
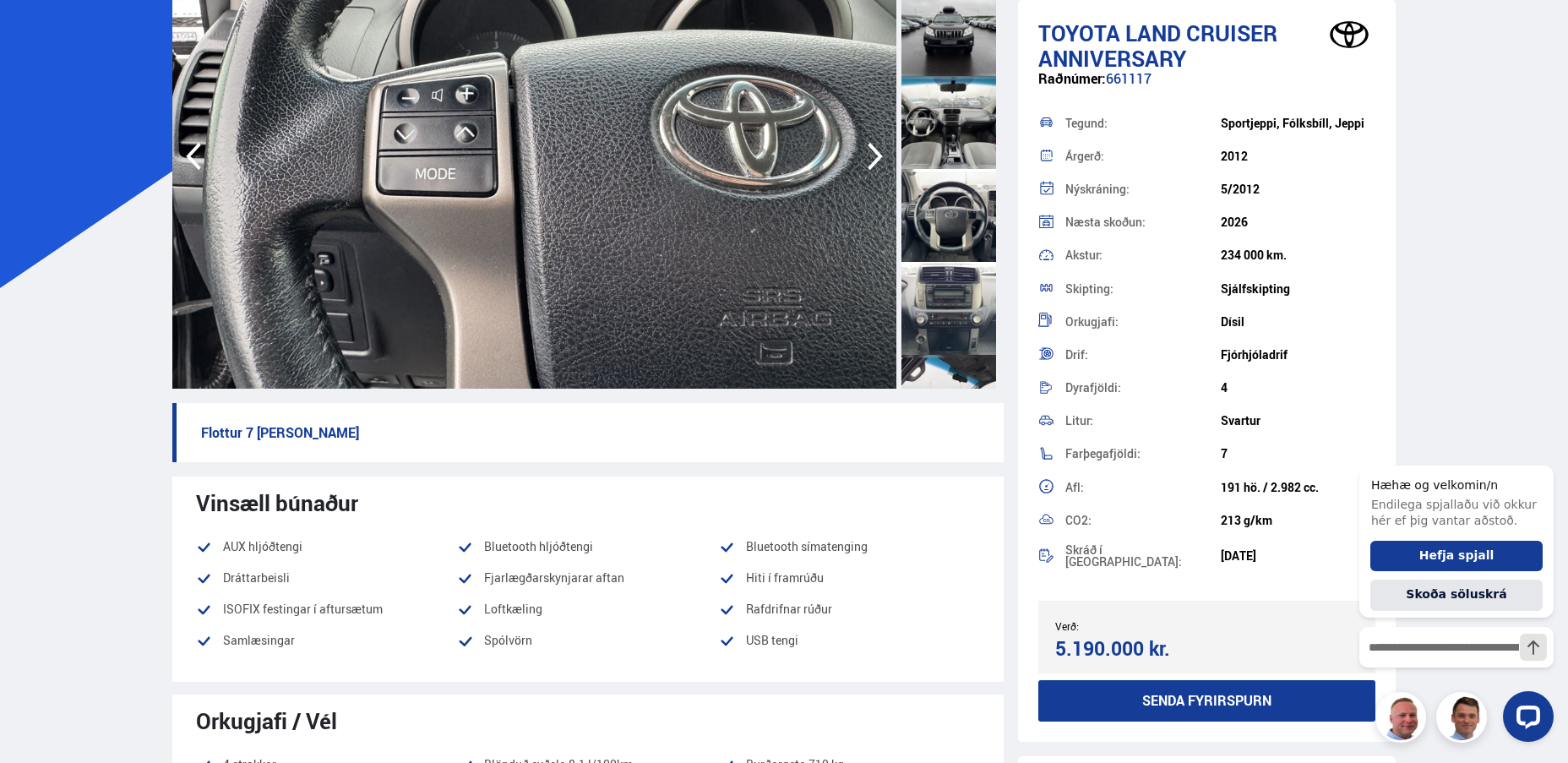
scroll to position [0, 0]
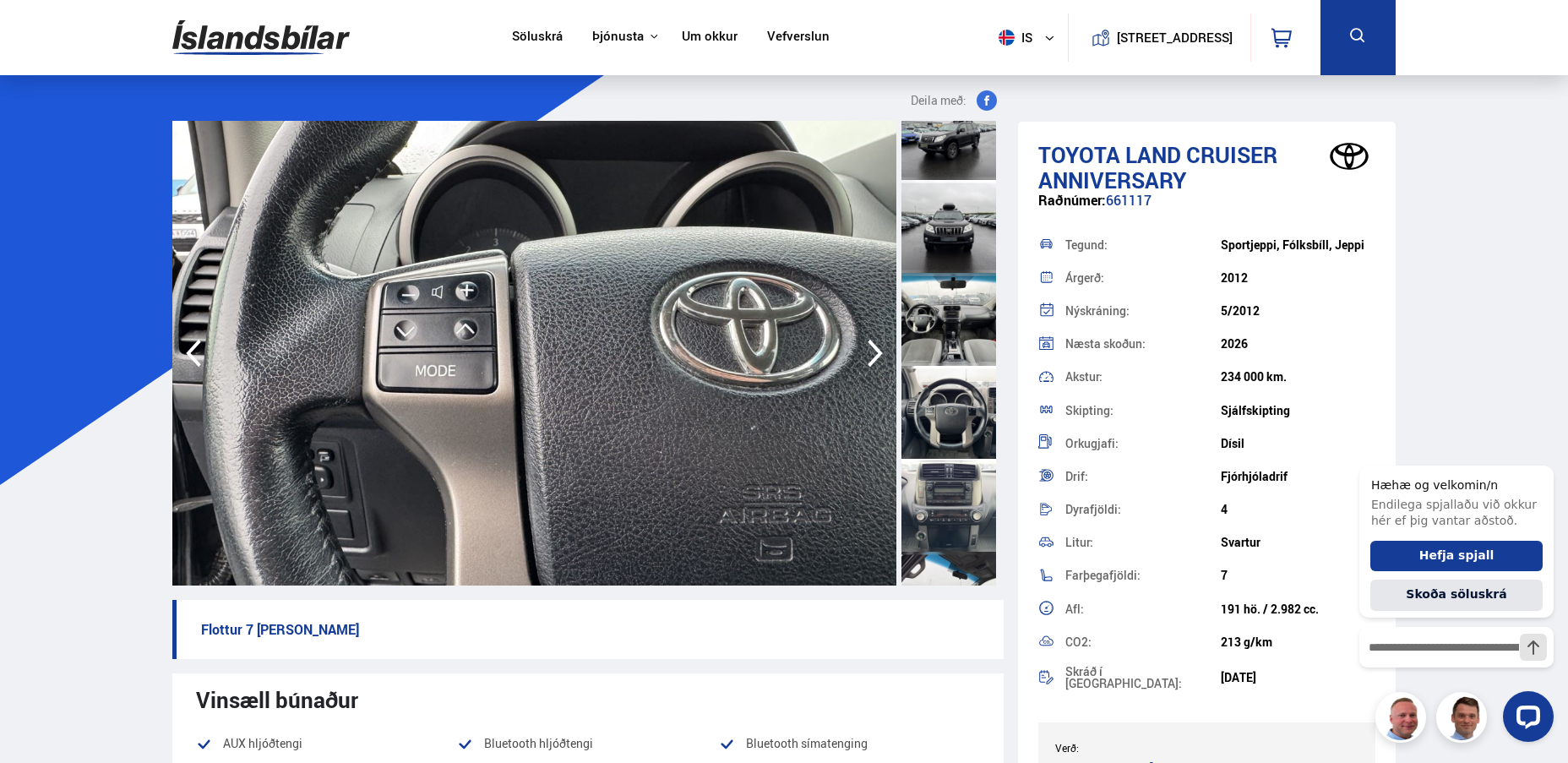
click at [871, 352] on icon "button" at bounding box center [875, 354] width 33 height 41
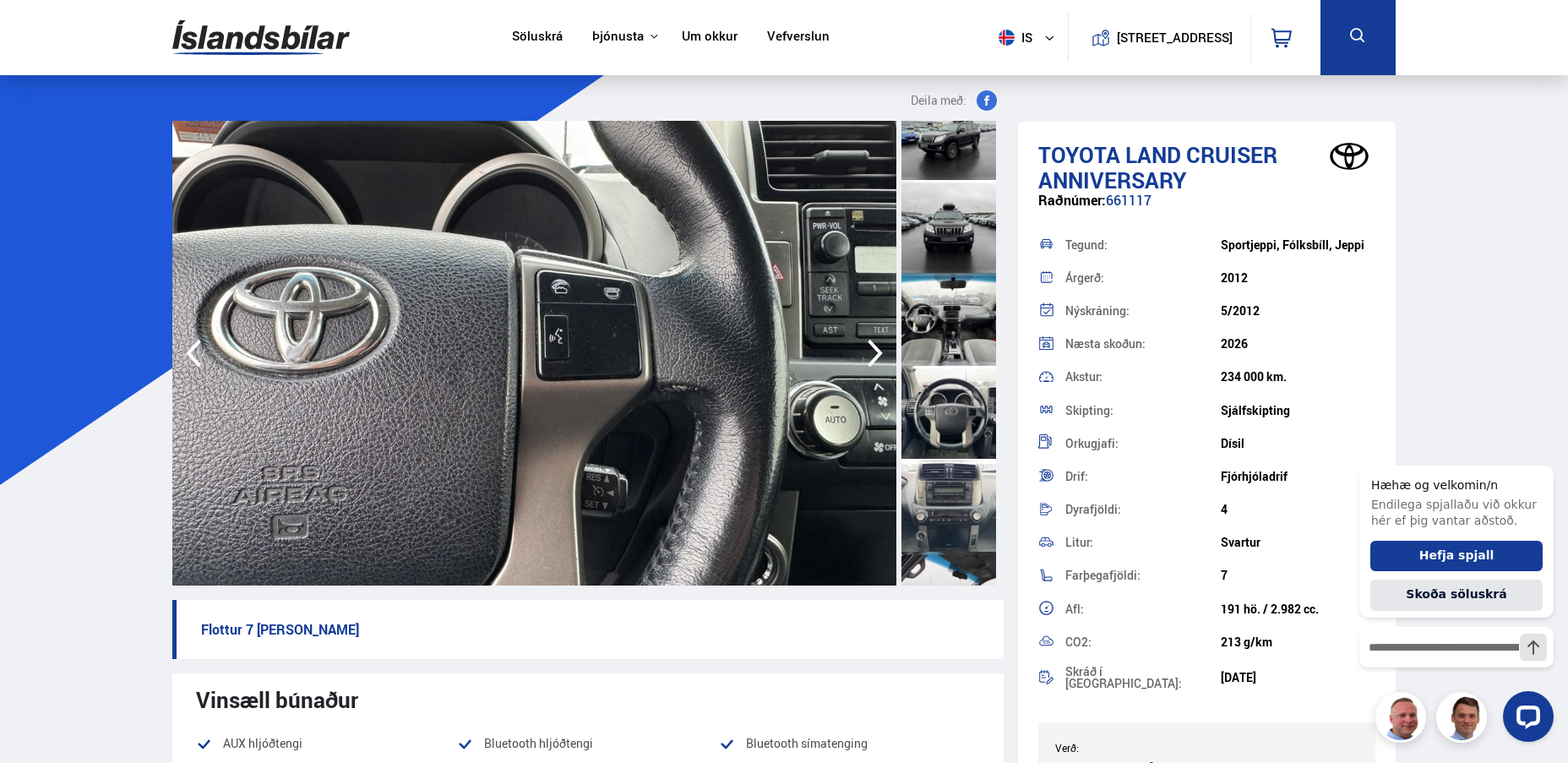
click at [871, 352] on icon "button" at bounding box center [875, 354] width 33 height 41
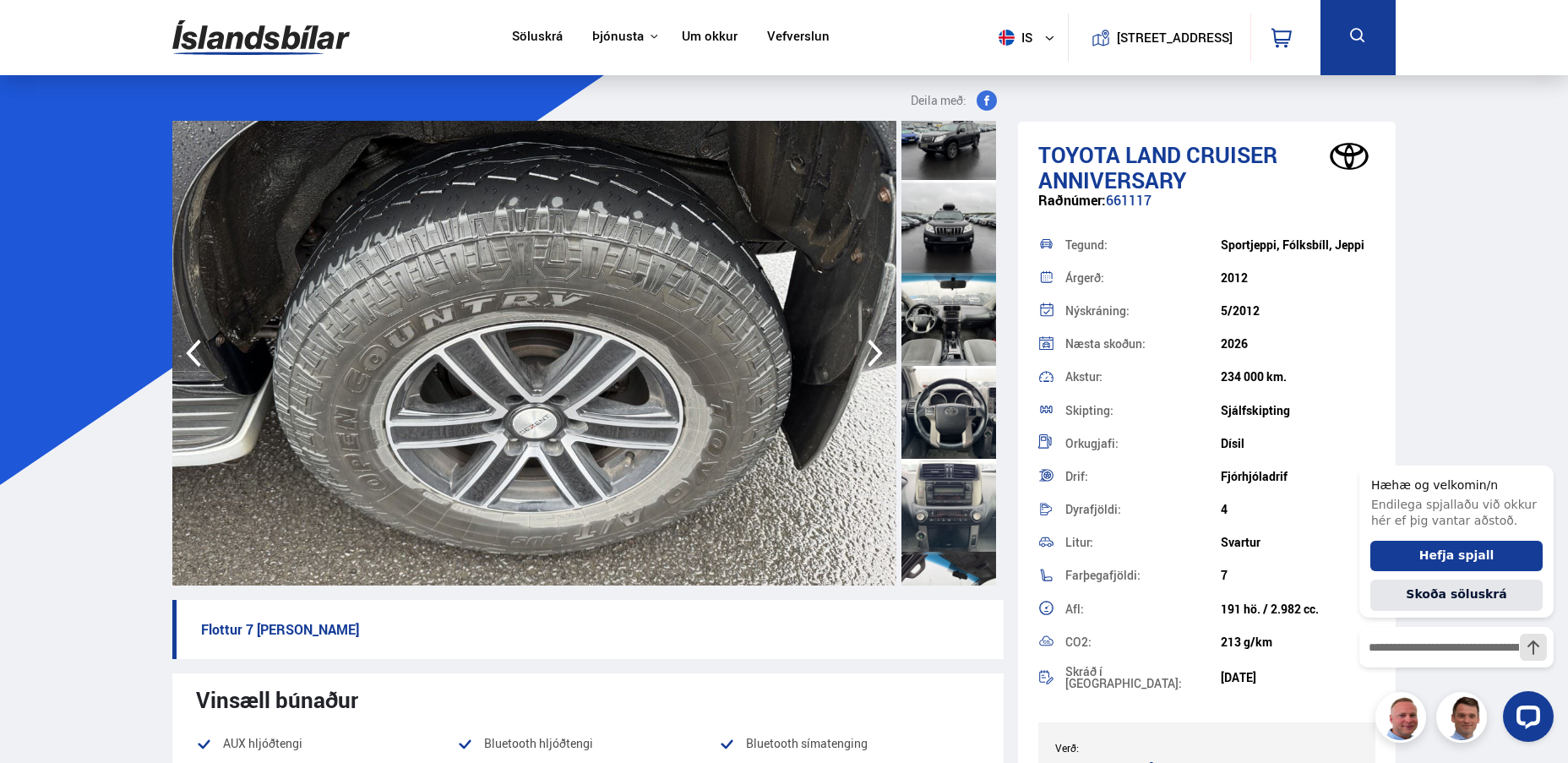
click at [871, 352] on icon "button" at bounding box center [875, 354] width 33 height 41
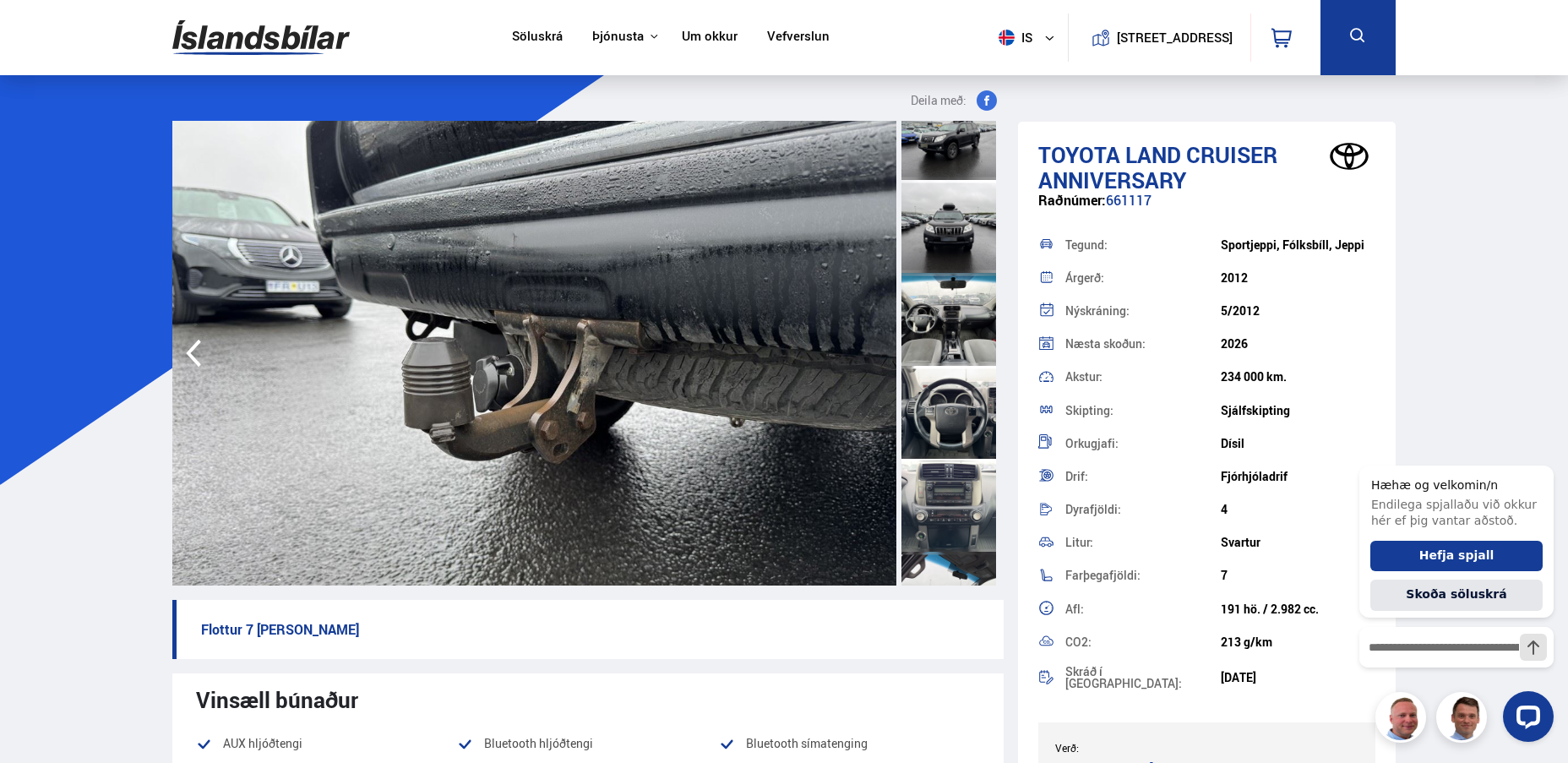
click at [871, 352] on img at bounding box center [534, 353] width 724 height 465
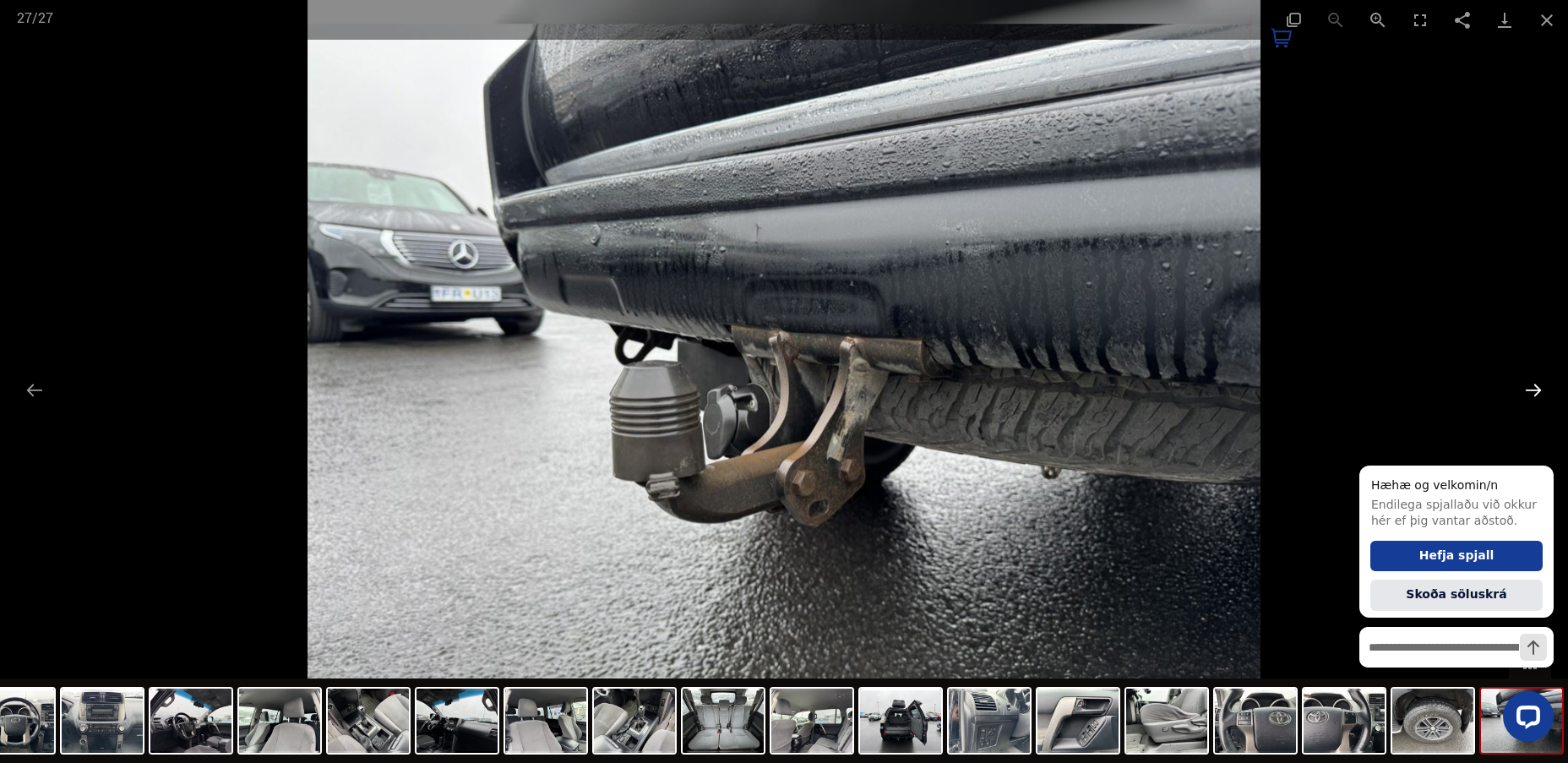
click at [1542, 394] on button "Next slide" at bounding box center [1534, 390] width 35 height 33
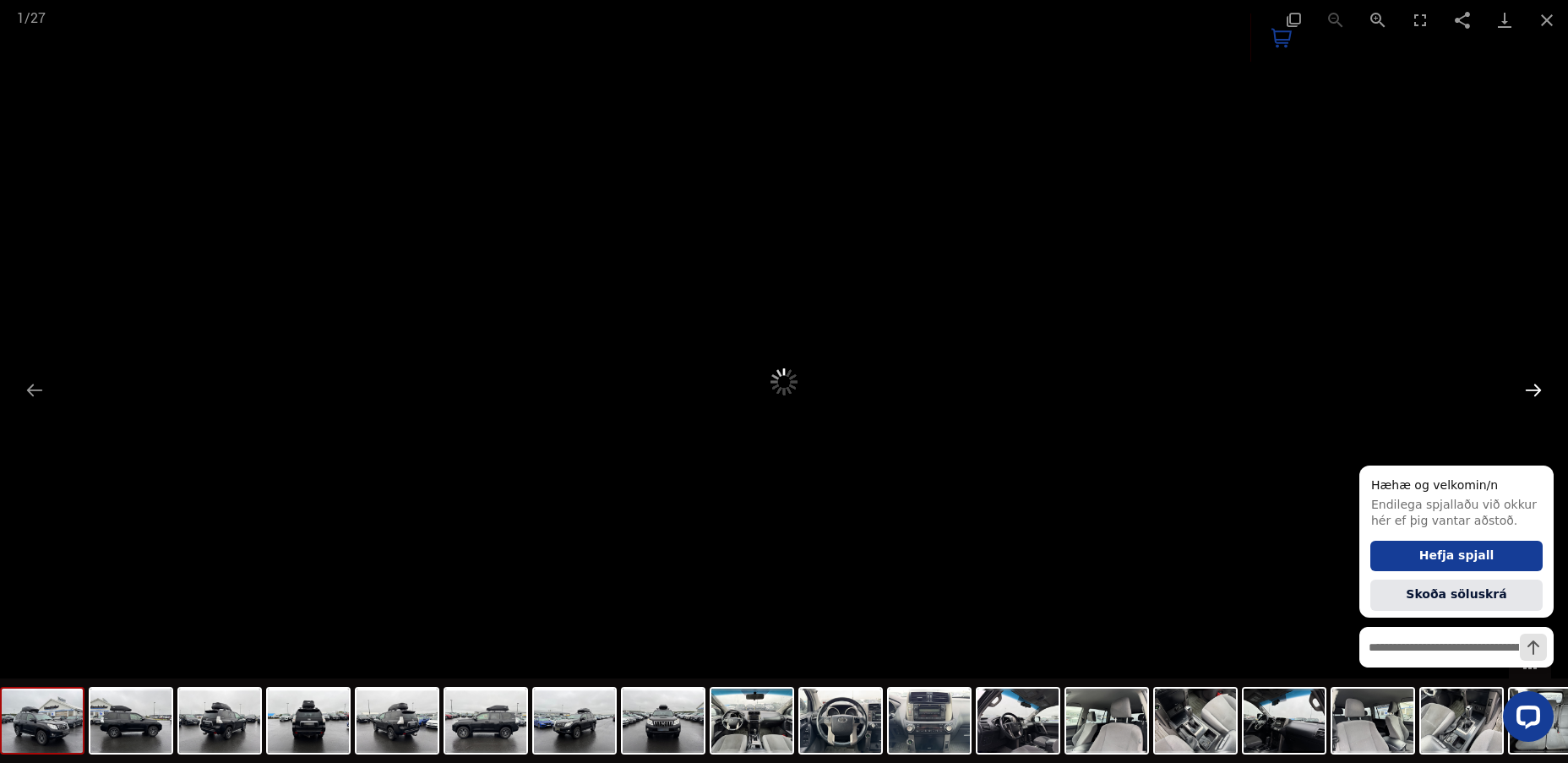
click at [1542, 394] on button "Next slide" at bounding box center [1534, 390] width 35 height 33
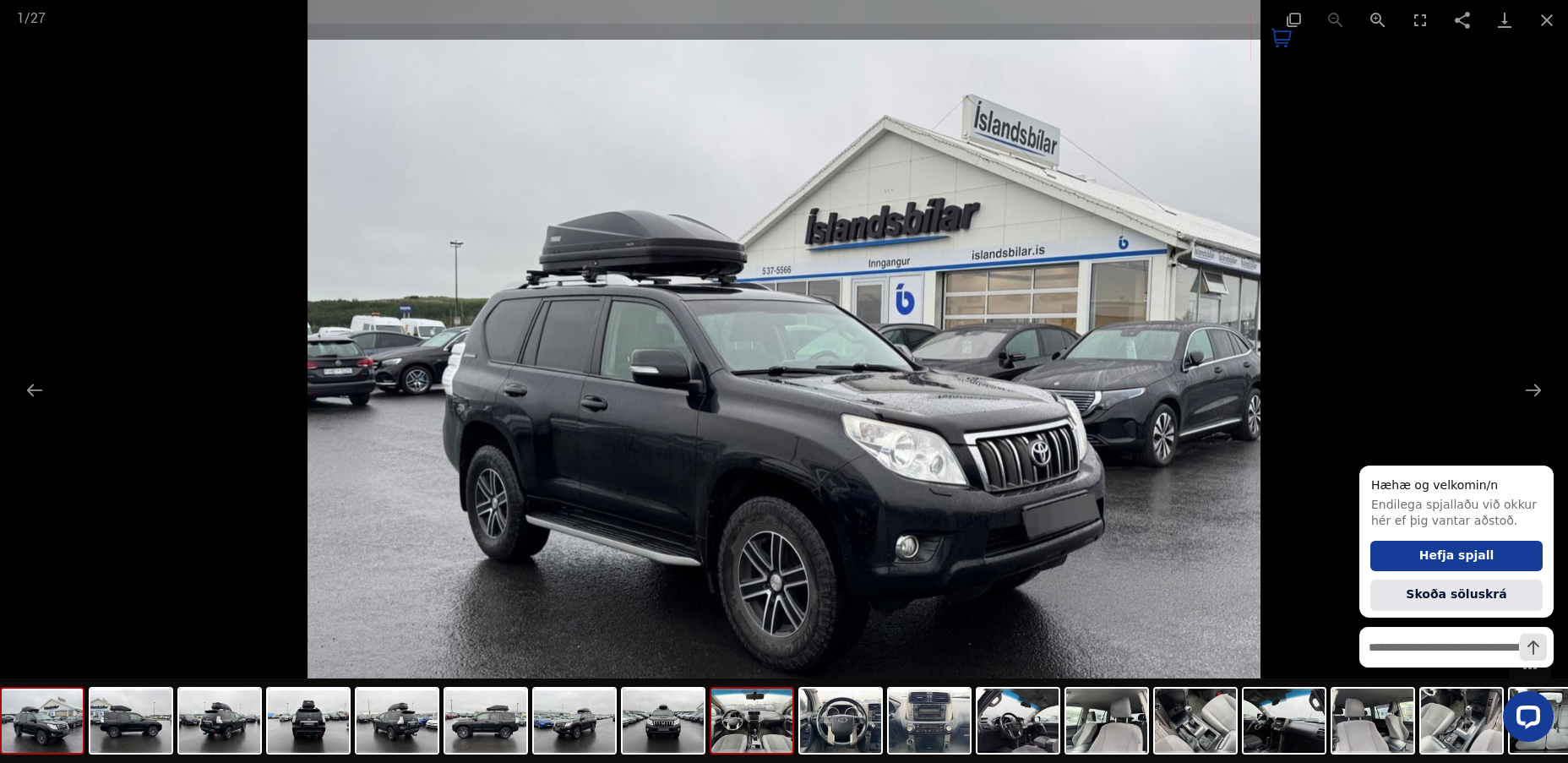
click at [732, 701] on img at bounding box center [752, 720] width 81 height 64
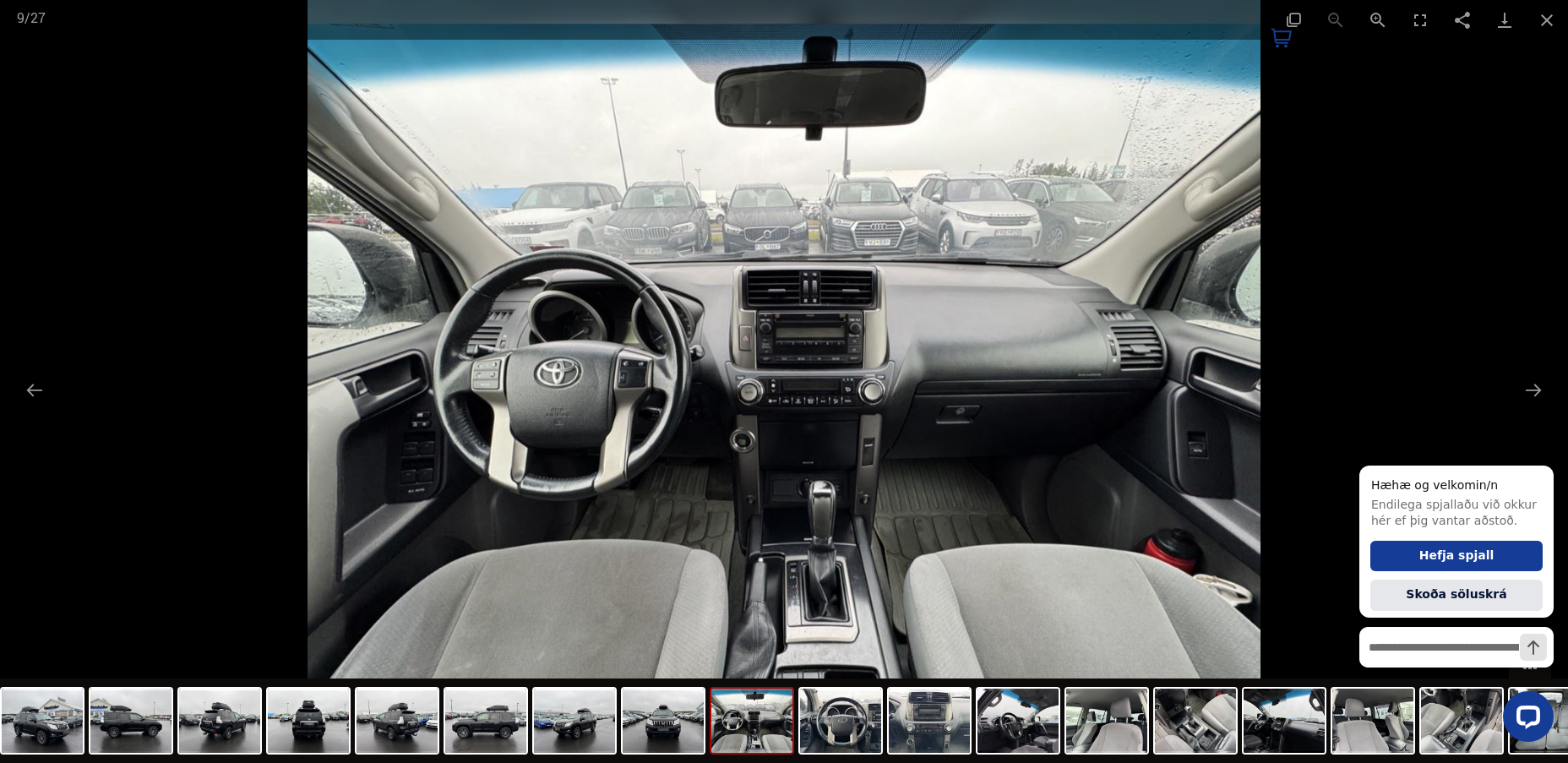
click at [1515, 376] on div at bounding box center [784, 382] width 1568 height 763
